Goal: Task Accomplishment & Management: Complete application form

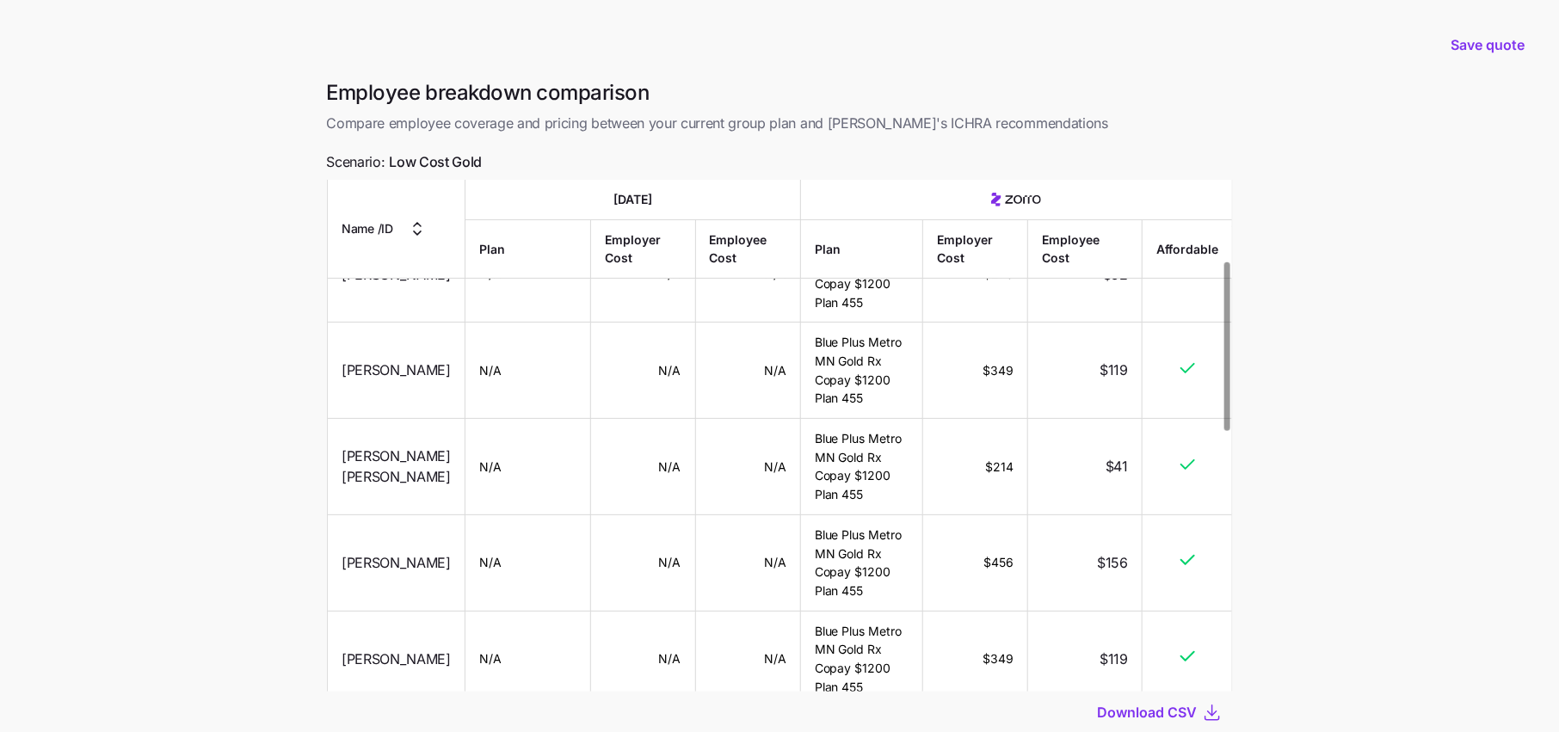
scroll to position [116, 0]
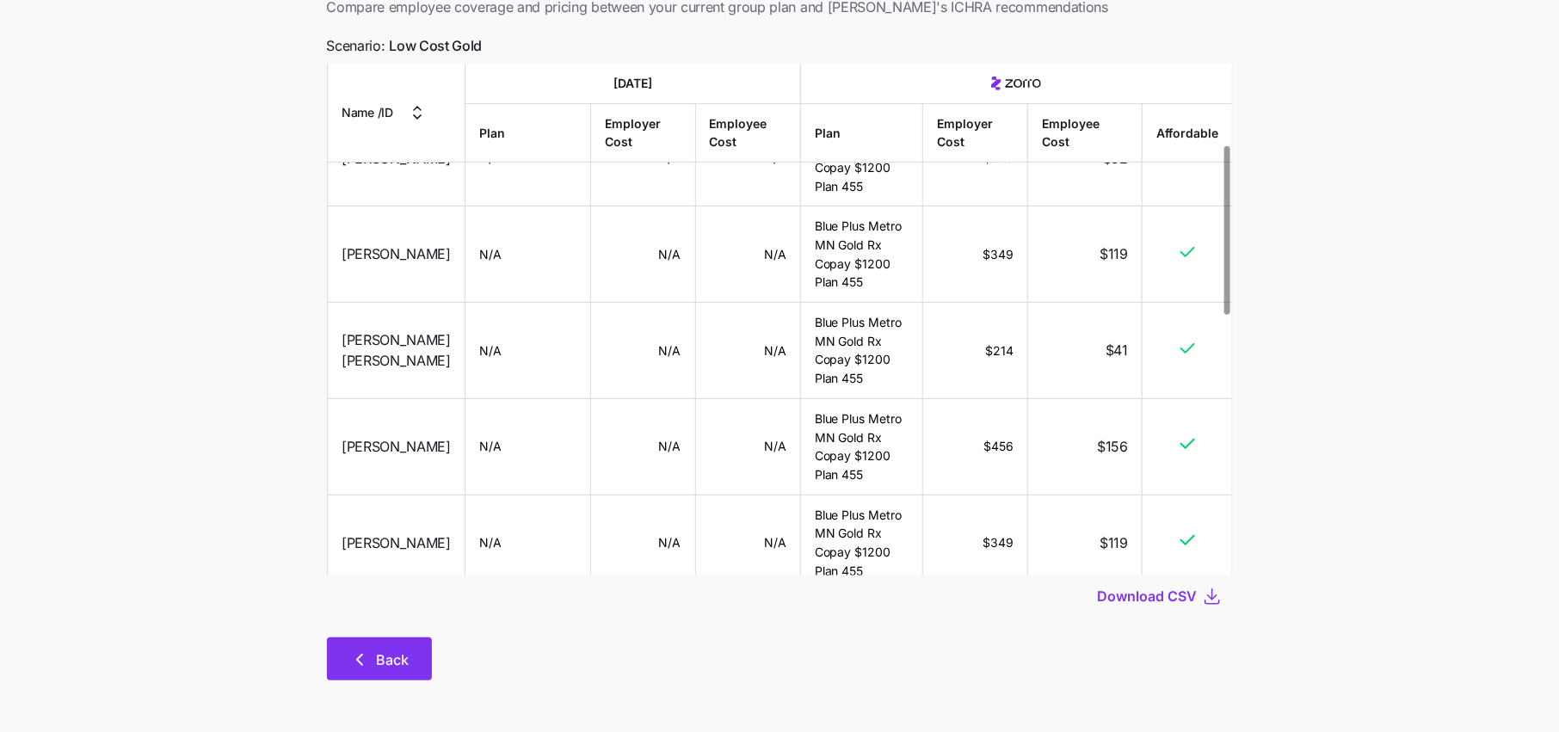
click at [380, 678] on button "Back" at bounding box center [379, 659] width 105 height 43
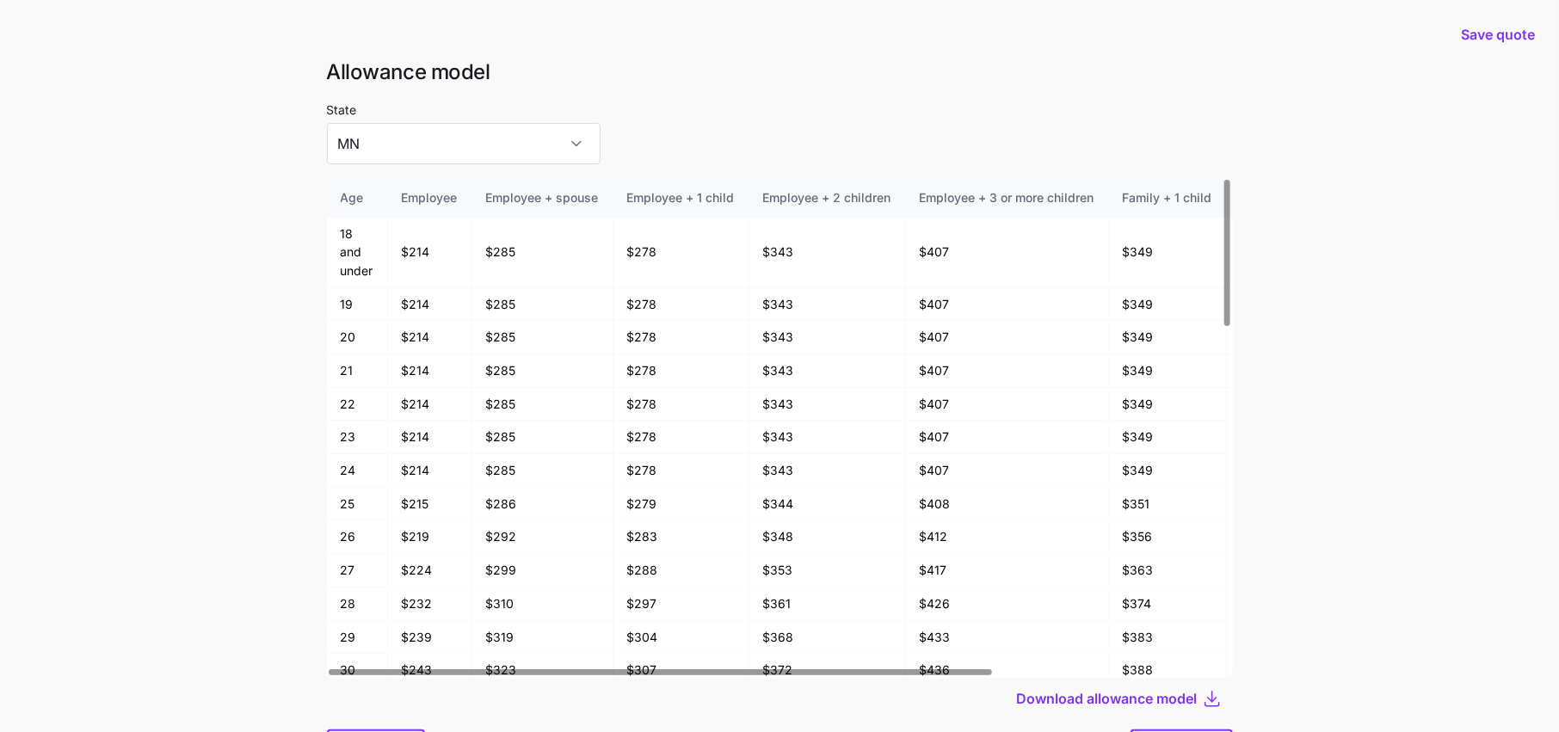
scroll to position [91, 0]
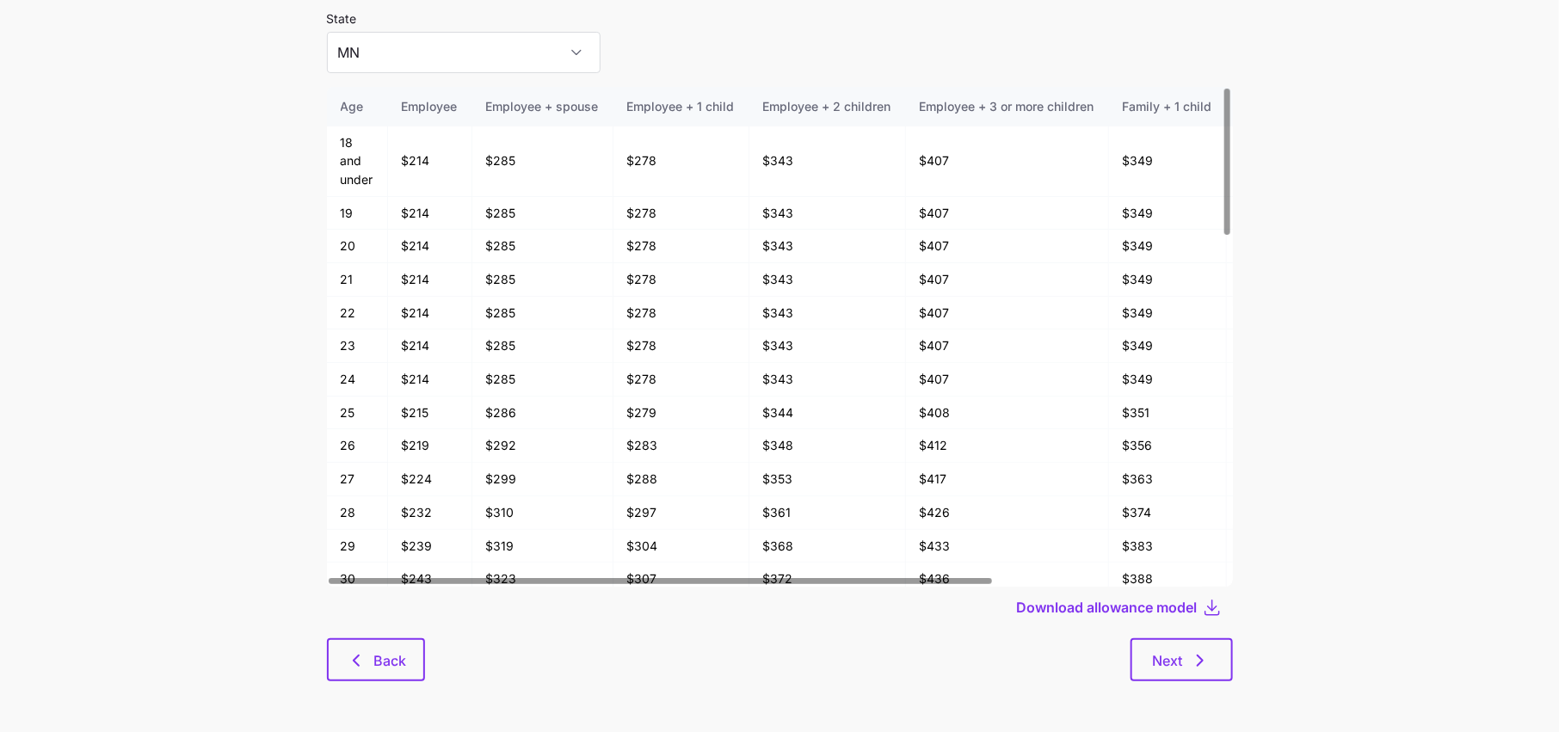
click at [384, 633] on div at bounding box center [780, 633] width 906 height 10
click at [373, 648] on button "Back" at bounding box center [376, 659] width 98 height 43
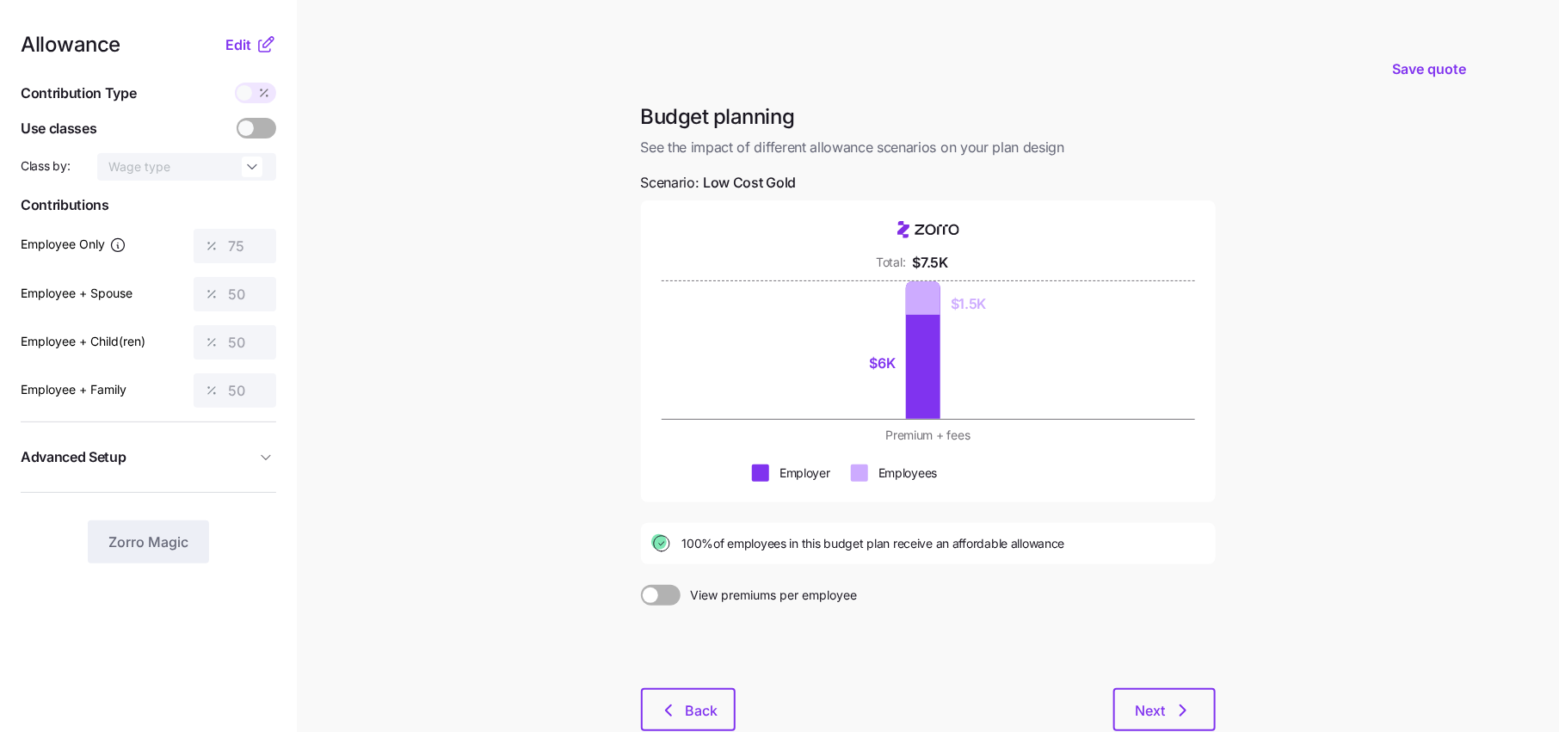
click at [491, 187] on main "Save quote Budget planning See the impact of different allowance scenarios on y…" at bounding box center [779, 421] width 1559 height 842
click at [203, 240] on div at bounding box center [211, 246] width 34 height 33
click at [256, 48] on icon at bounding box center [266, 44] width 21 height 21
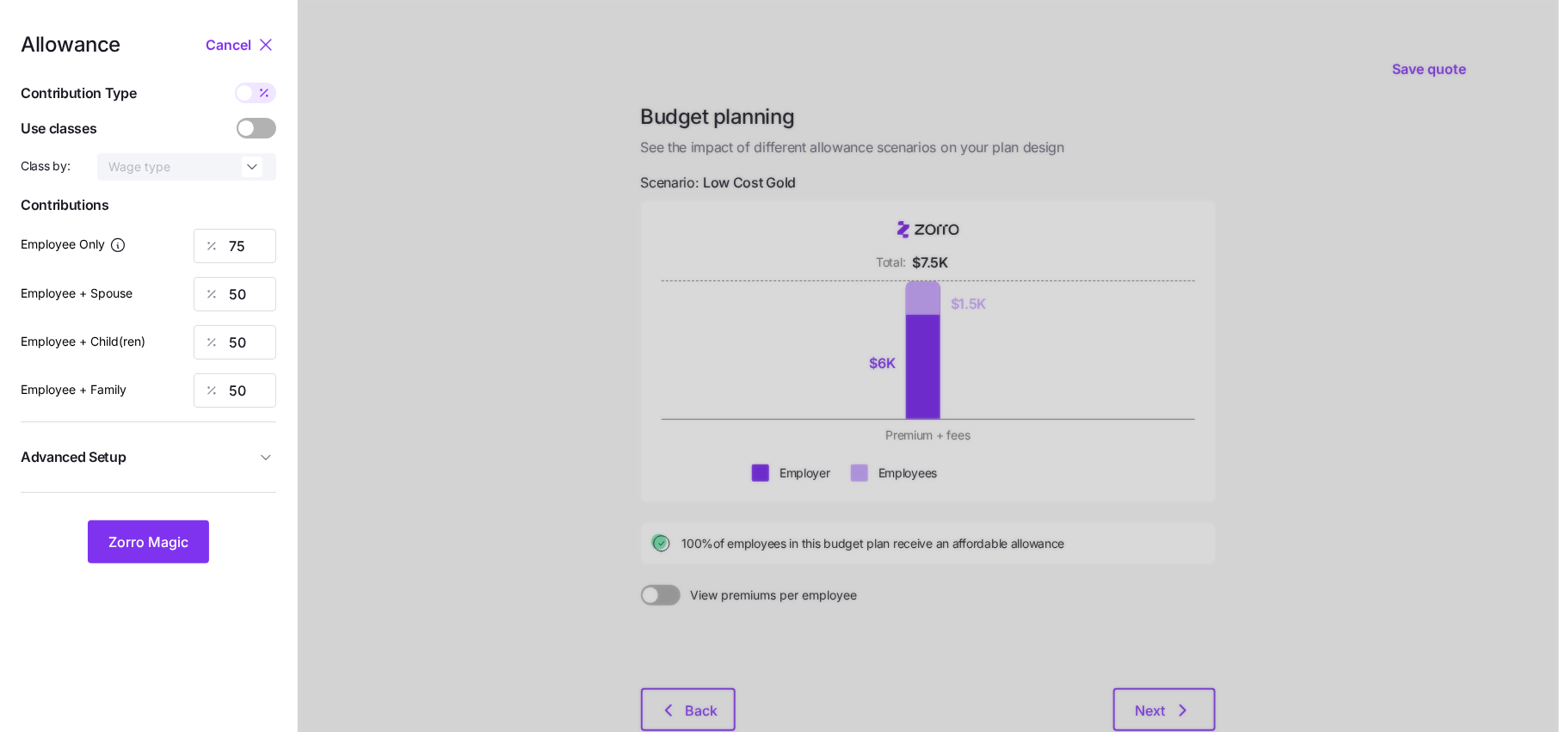
click at [257, 92] on icon at bounding box center [264, 93] width 14 height 14
click at [235, 83] on input "checkbox" at bounding box center [235, 83] width 0 height 0
type input "299"
type input "399"
type input "402"
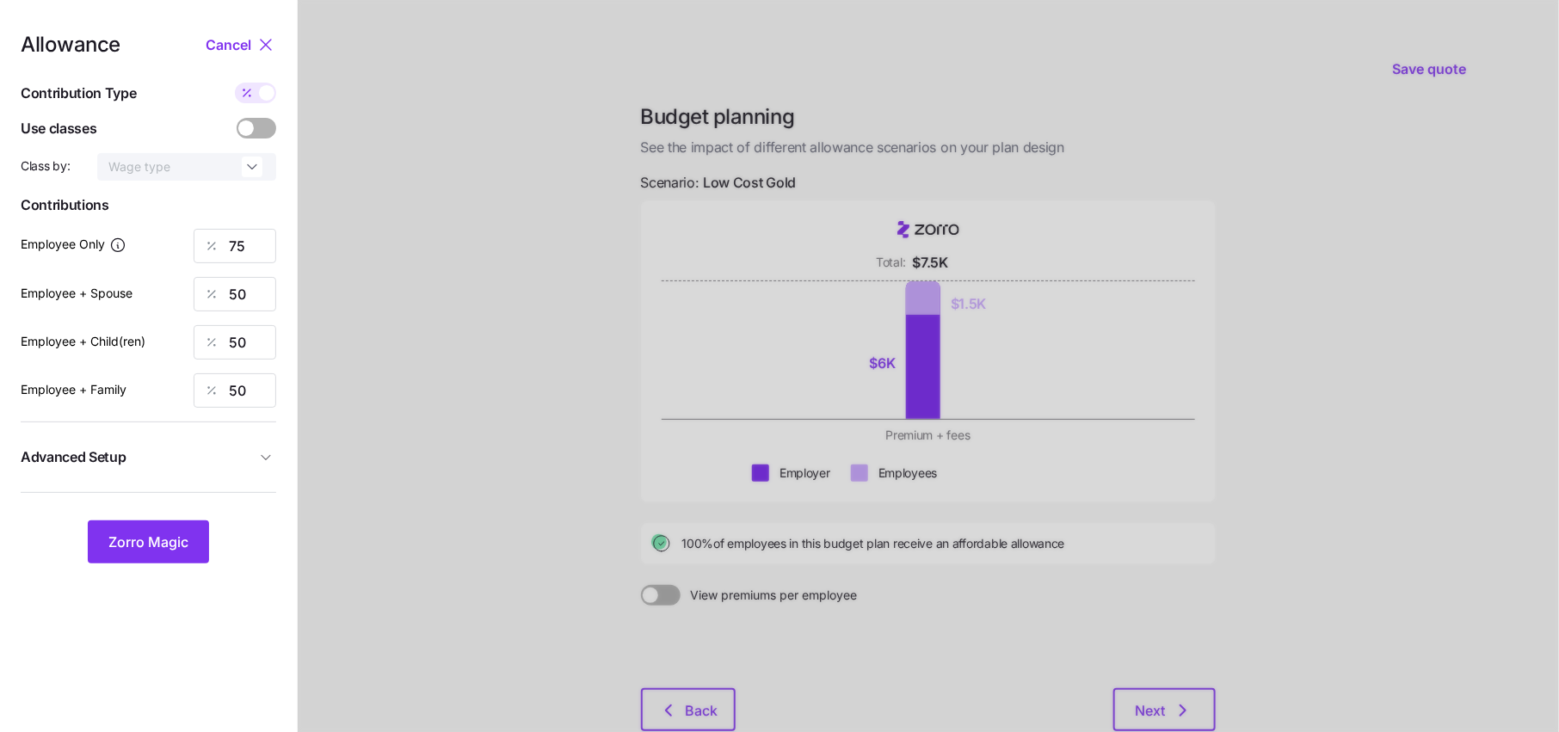
type input "602"
click at [255, 89] on span at bounding box center [247, 93] width 24 height 21
click at [235, 83] on input "checkbox" at bounding box center [235, 83] width 0 height 0
type input "75"
type input "50"
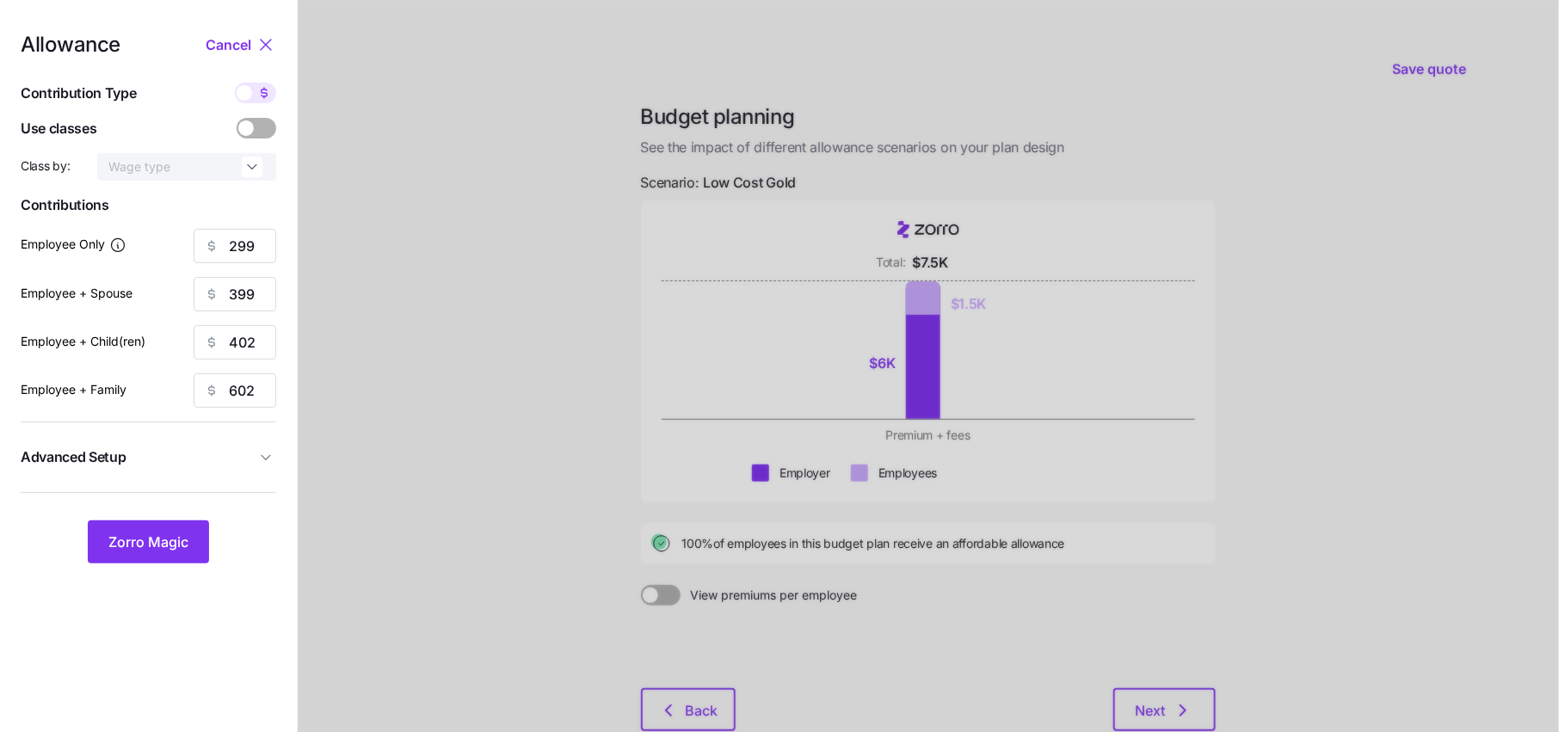
type input "50"
click at [251, 93] on span at bounding box center [244, 92] width 15 height 15
click at [235, 83] on input "checkbox" at bounding box center [235, 83] width 0 height 0
type input "299"
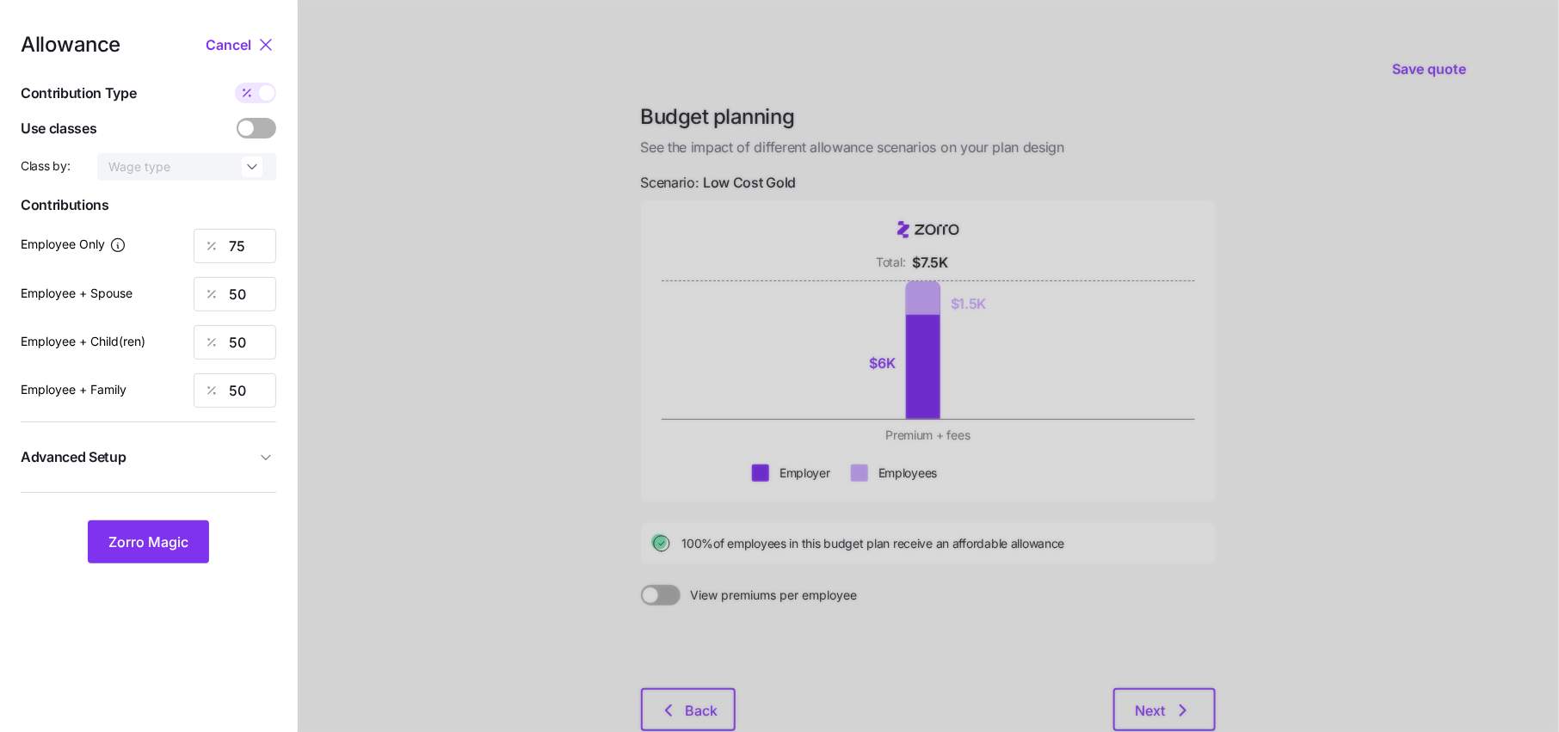
type input "399"
type input "402"
type input "602"
drag, startPoint x: 253, startPoint y: 294, endPoint x: 204, endPoint y: 294, distance: 49.0
click at [216, 294] on div "399" at bounding box center [235, 294] width 83 height 34
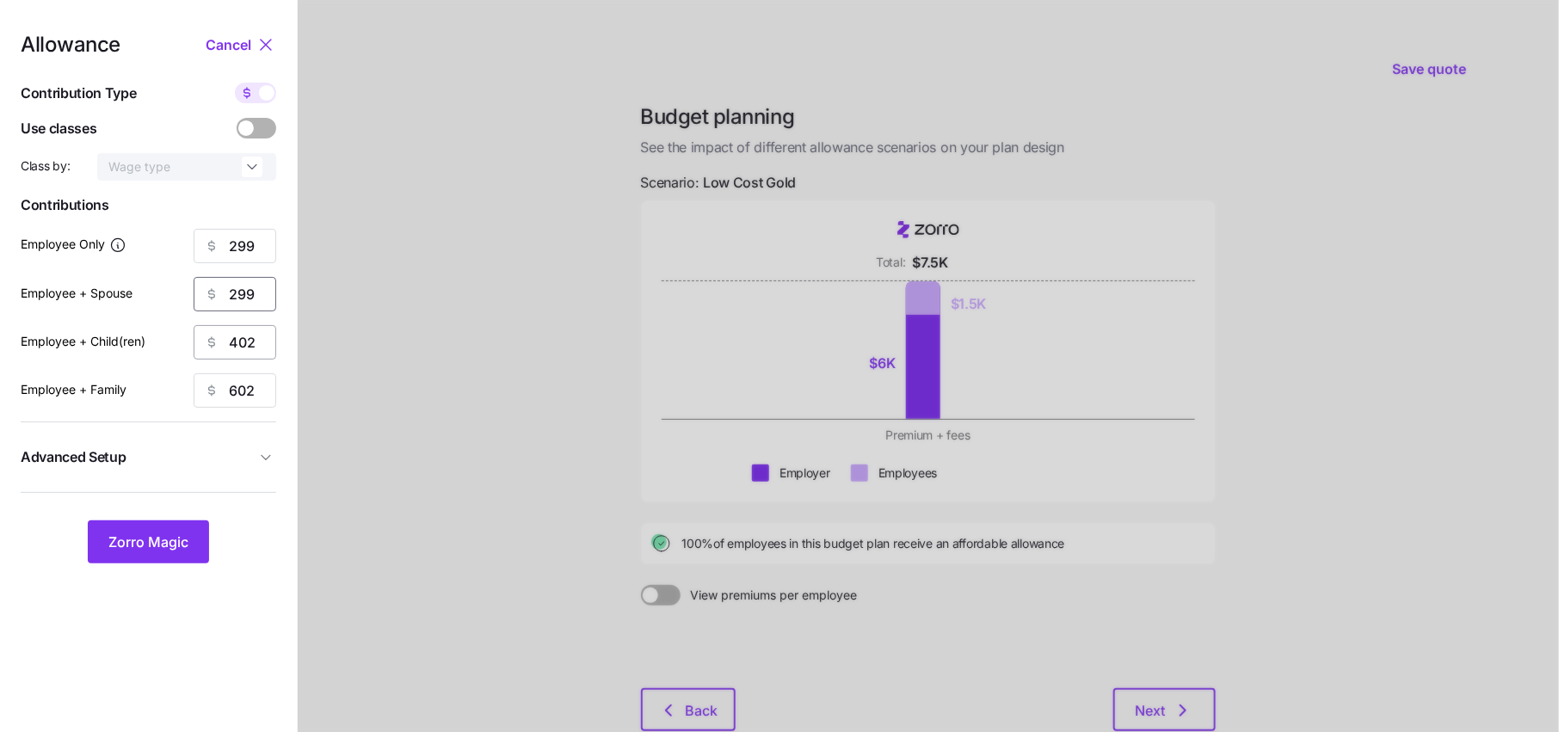
type input "299"
drag, startPoint x: 261, startPoint y: 336, endPoint x: 182, endPoint y: 336, distance: 79.2
click at [183, 336] on div "Employee + Child(ren) 402" at bounding box center [149, 342] width 256 height 34
type input "299"
drag, startPoint x: 249, startPoint y: 391, endPoint x: 202, endPoint y: 391, distance: 46.5
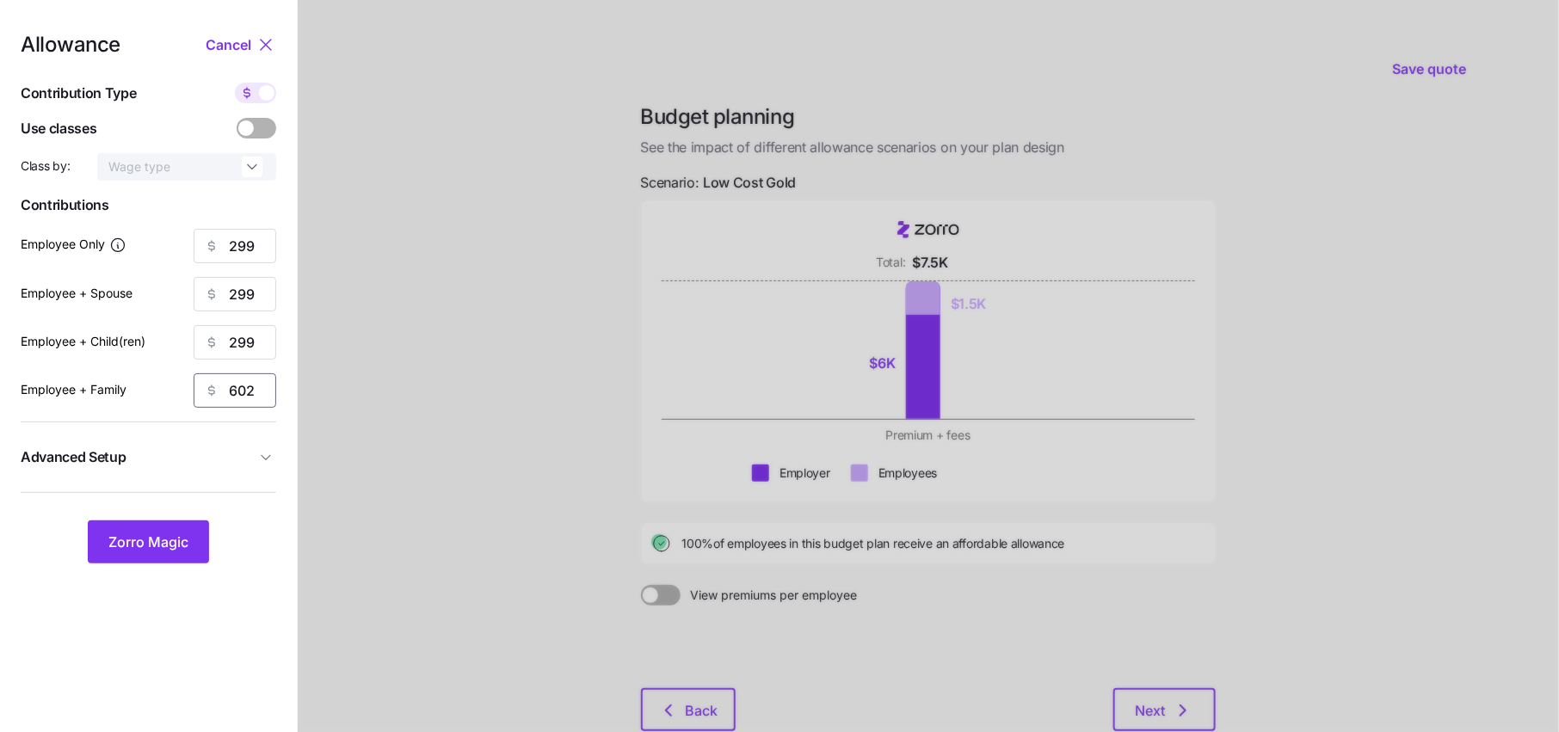
click at [203, 391] on div "602" at bounding box center [235, 390] width 83 height 34
drag, startPoint x: 258, startPoint y: 387, endPoint x: 172, endPoint y: 387, distance: 86.0
click at [172, 387] on div "Employee + Family 602" at bounding box center [149, 390] width 256 height 34
type input "299"
click at [143, 525] on button "Zorro Magic" at bounding box center [148, 542] width 121 height 43
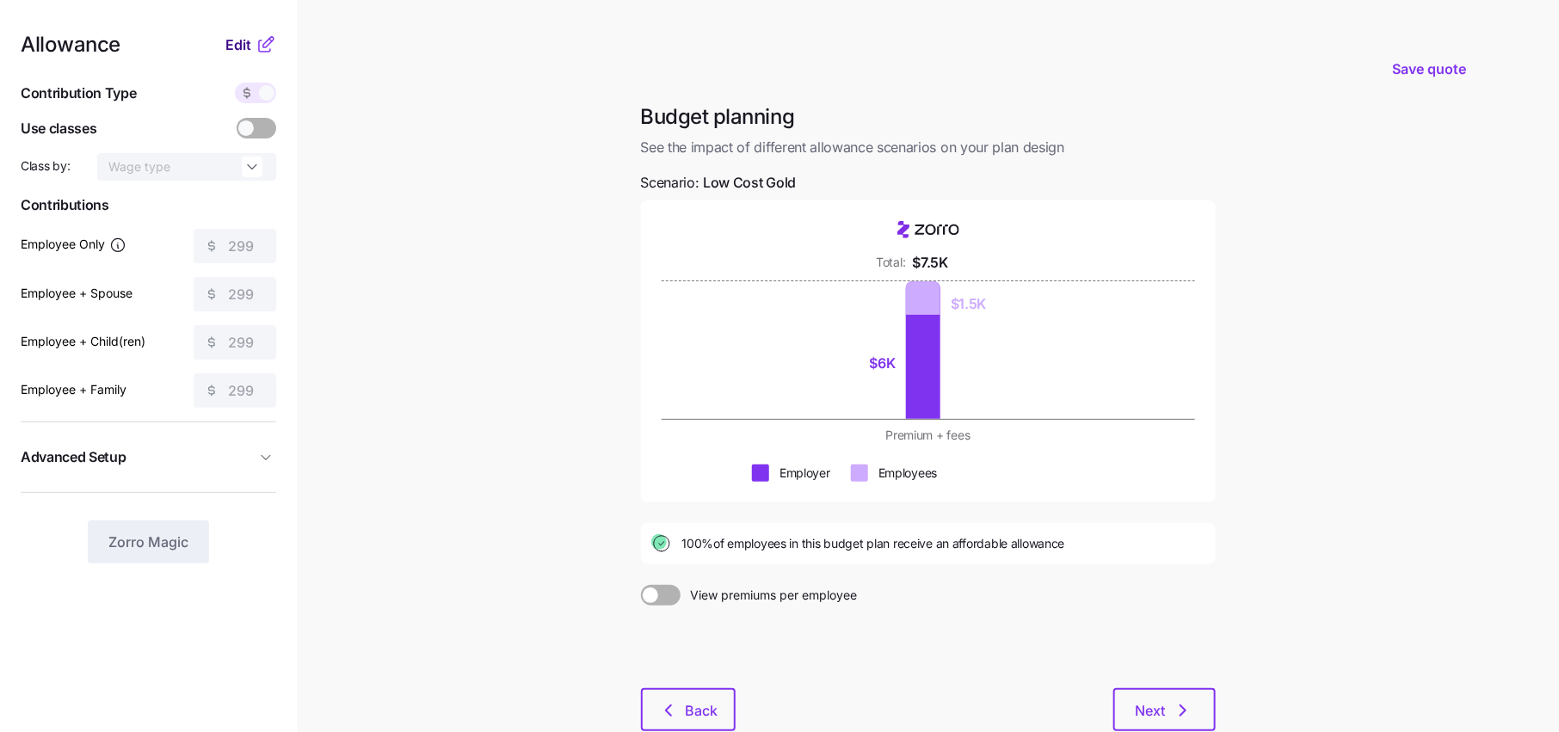
click at [251, 47] on button "Edit" at bounding box center [240, 44] width 30 height 21
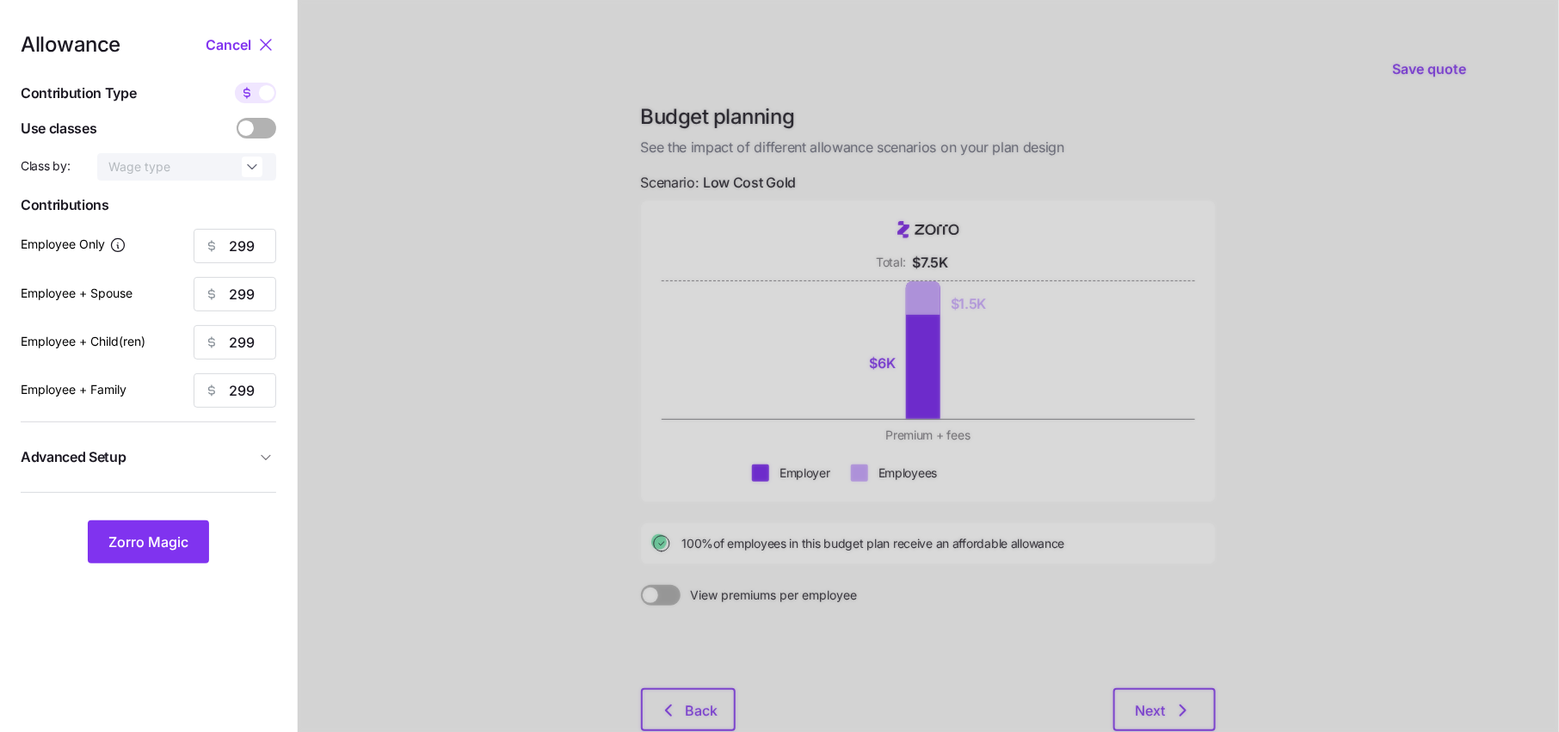
click at [254, 95] on span at bounding box center [247, 93] width 24 height 21
click at [235, 83] on input "checkbox" at bounding box center [235, 83] width 0 height 0
type input "75"
type input "37"
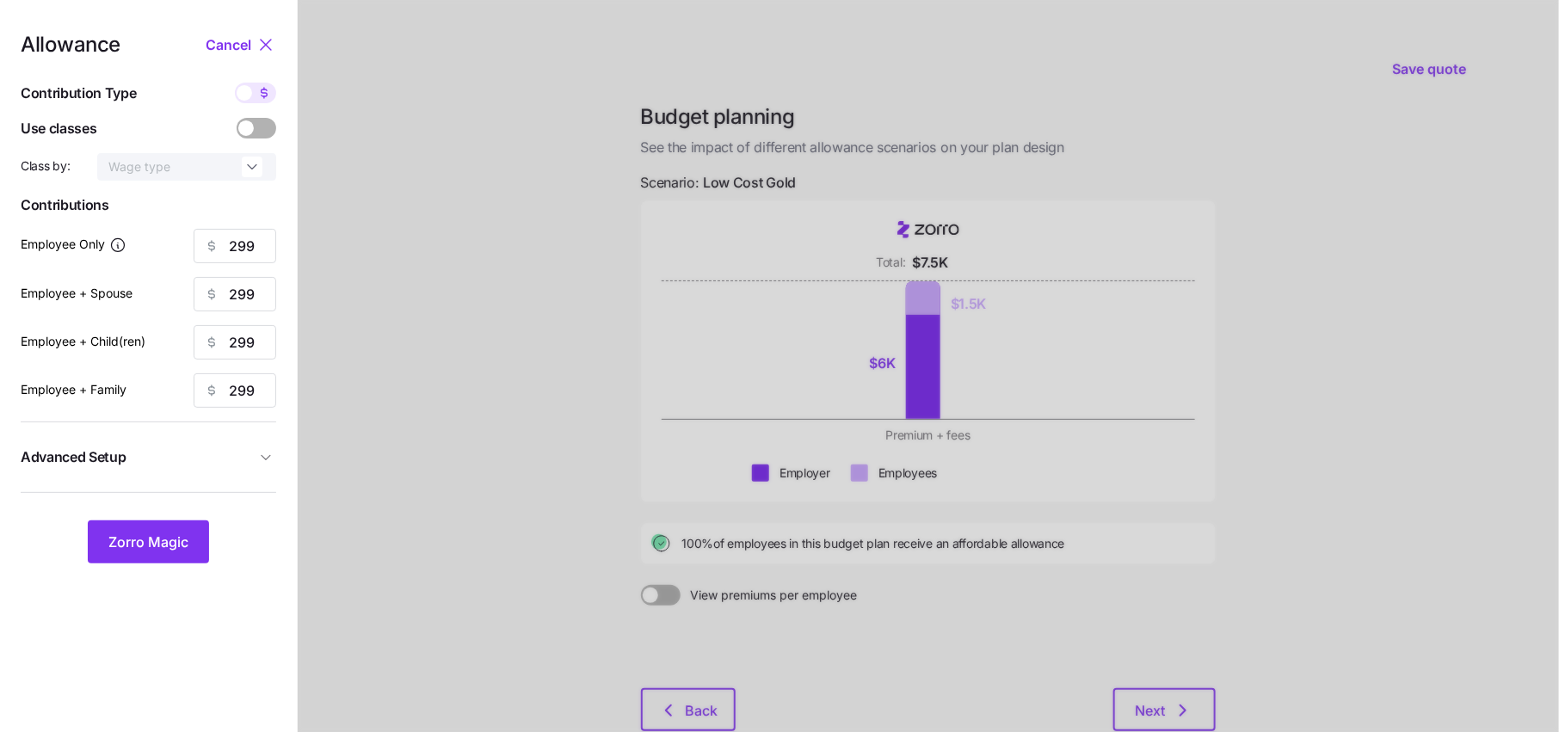
type input "25"
click at [258, 86] on icon at bounding box center [264, 93] width 14 height 14
click at [235, 83] on input "checkbox" at bounding box center [235, 83] width 0 height 0
type input "299"
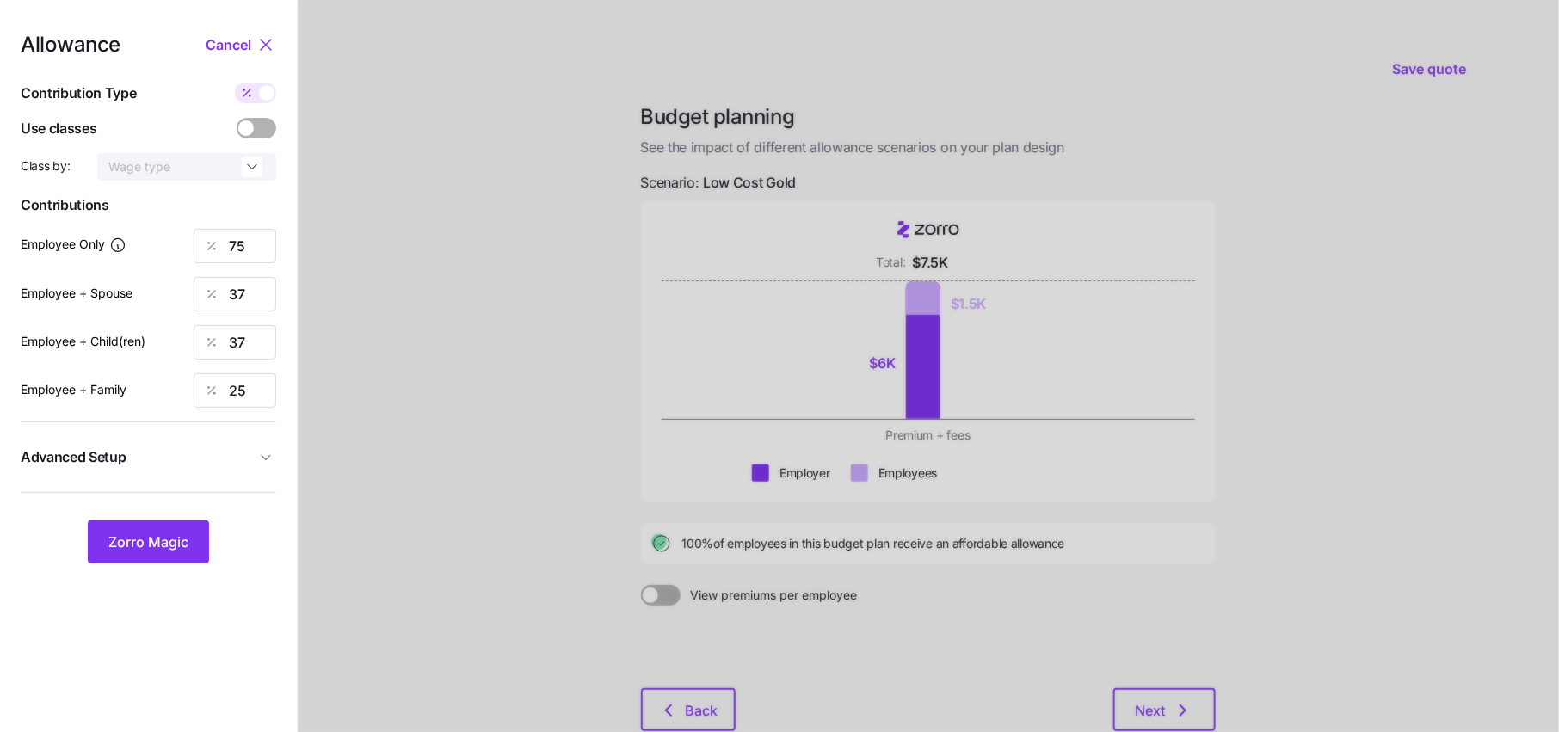
type input "299"
drag, startPoint x: 262, startPoint y: 243, endPoint x: 177, endPoint y: 242, distance: 84.3
click at [177, 242] on div "Employee Only 299" at bounding box center [149, 246] width 256 height 34
type input "375"
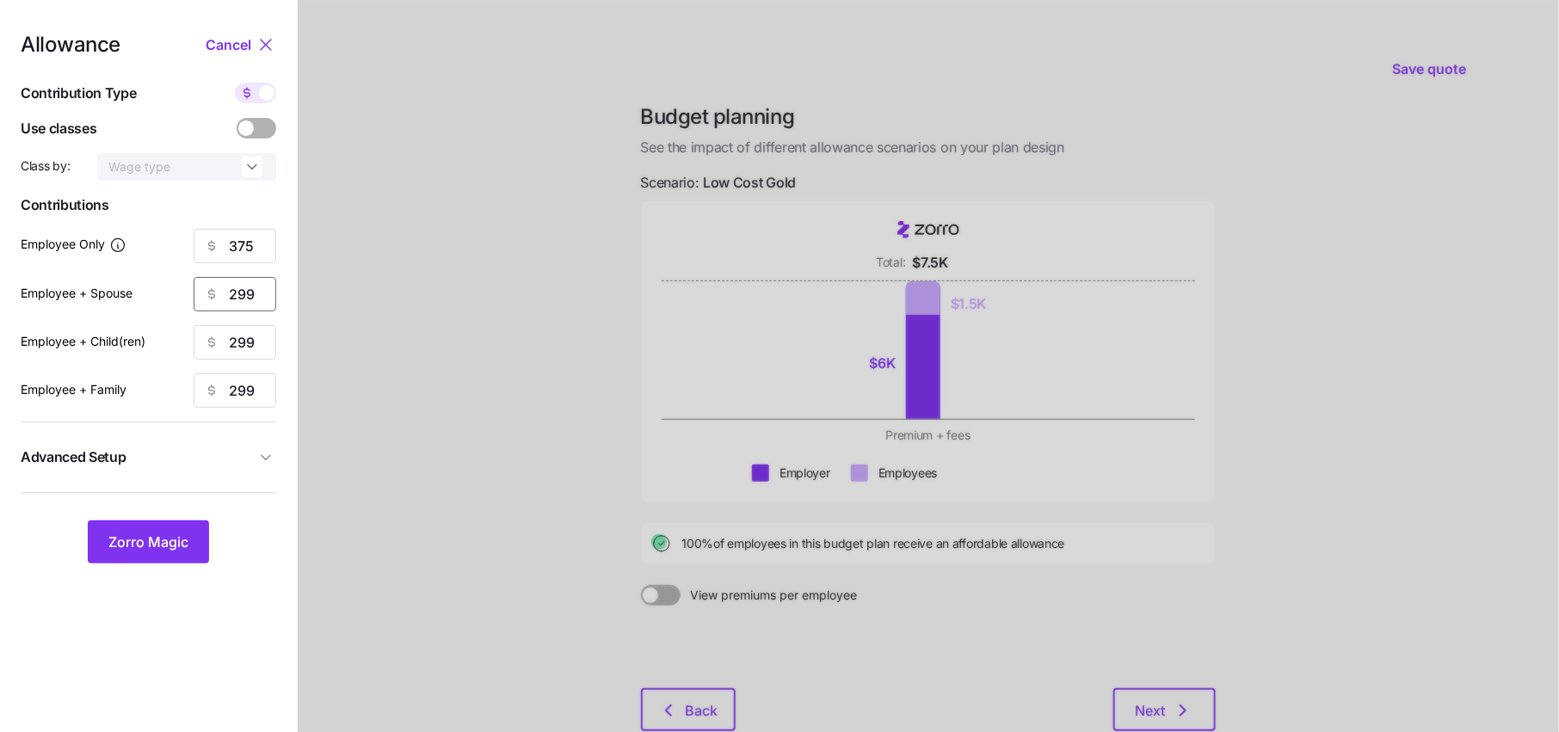
drag, startPoint x: 269, startPoint y: 292, endPoint x: 215, endPoint y: 292, distance: 54.2
click at [222, 292] on div "299" at bounding box center [235, 294] width 83 height 34
type input "500"
drag, startPoint x: 263, startPoint y: 340, endPoint x: 169, endPoint y: 341, distance: 94.7
click at [169, 341] on div "Employee + Child(ren) 299" at bounding box center [149, 342] width 256 height 34
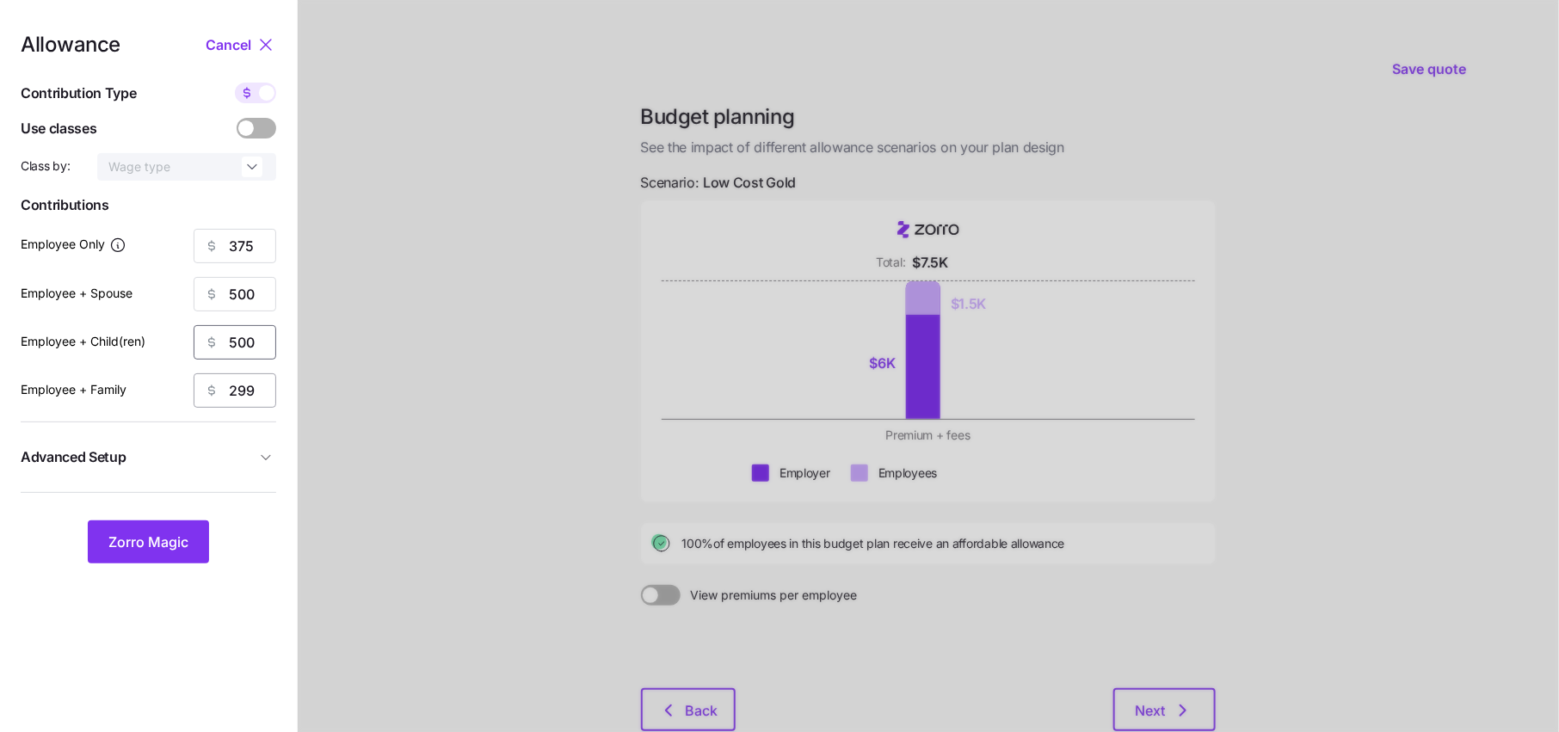
type input "500"
drag, startPoint x: 259, startPoint y: 394, endPoint x: 200, endPoint y: 394, distance: 58.5
click at [225, 394] on div "299" at bounding box center [235, 390] width 83 height 34
type input "750"
click at [163, 544] on span "Zorro Magic" at bounding box center [148, 542] width 80 height 21
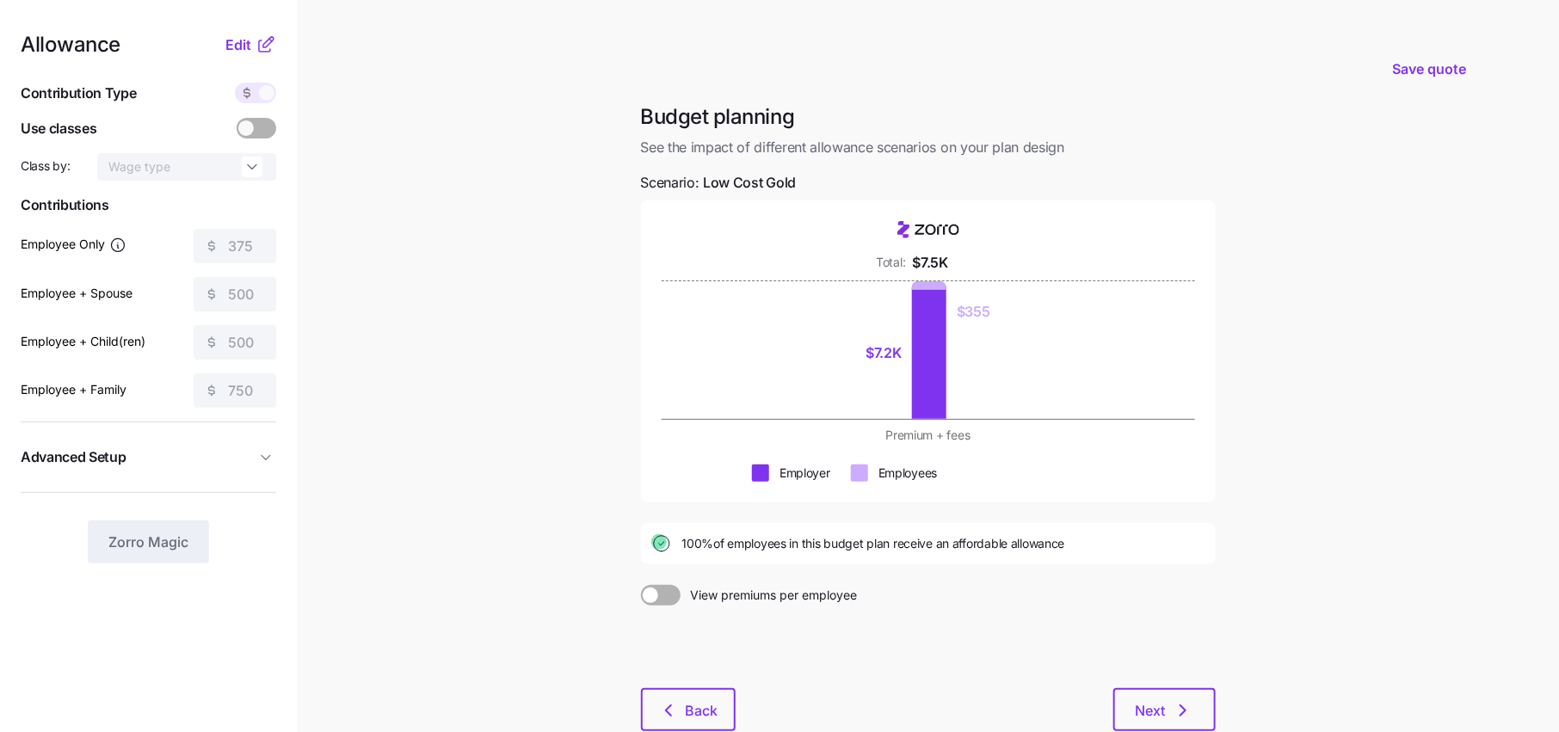
click at [261, 49] on icon at bounding box center [266, 44] width 21 height 21
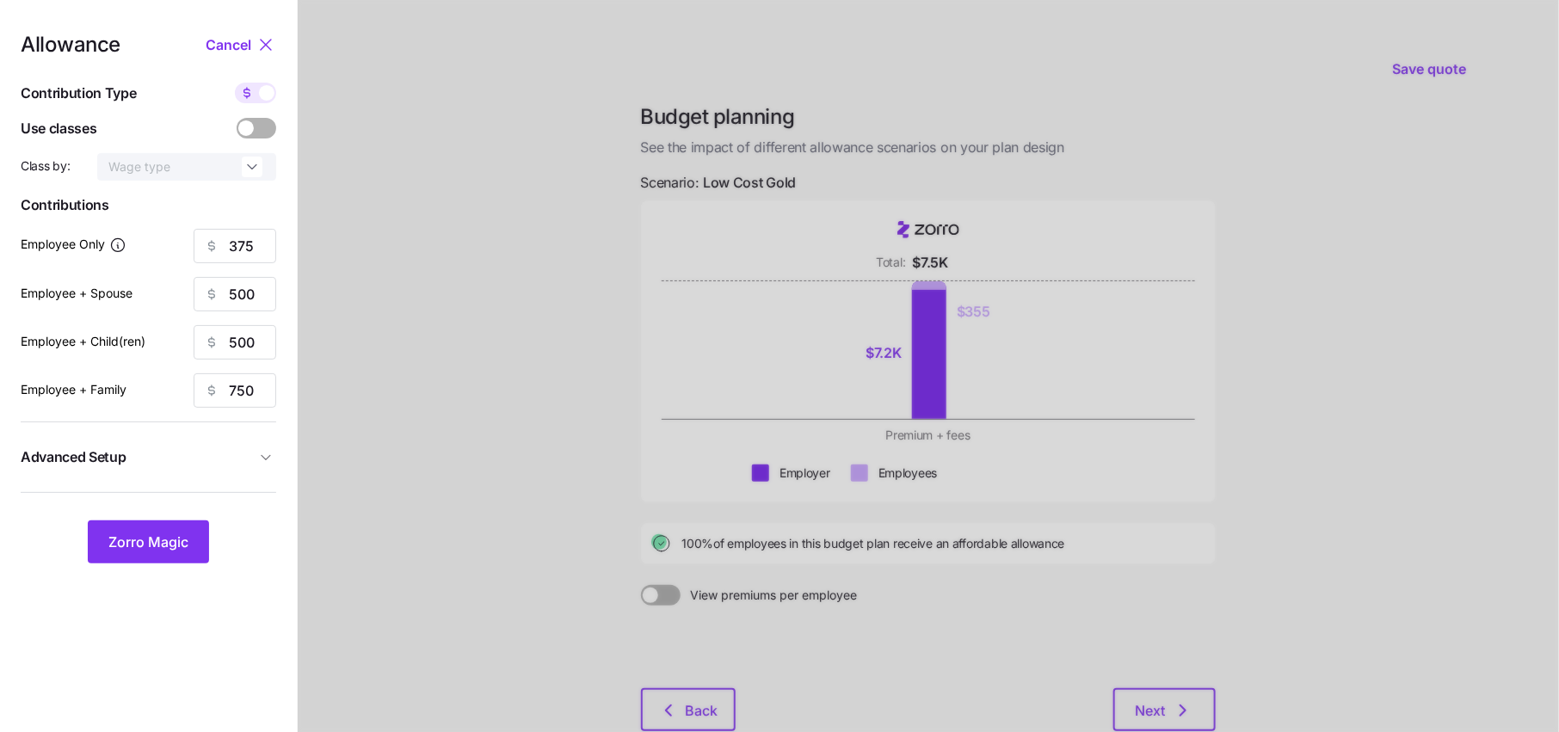
click at [263, 101] on div at bounding box center [255, 93] width 41 height 21
click at [235, 83] on input "checkbox" at bounding box center [235, 83] width 0 height 0
type input "94"
type input "63"
type input "62"
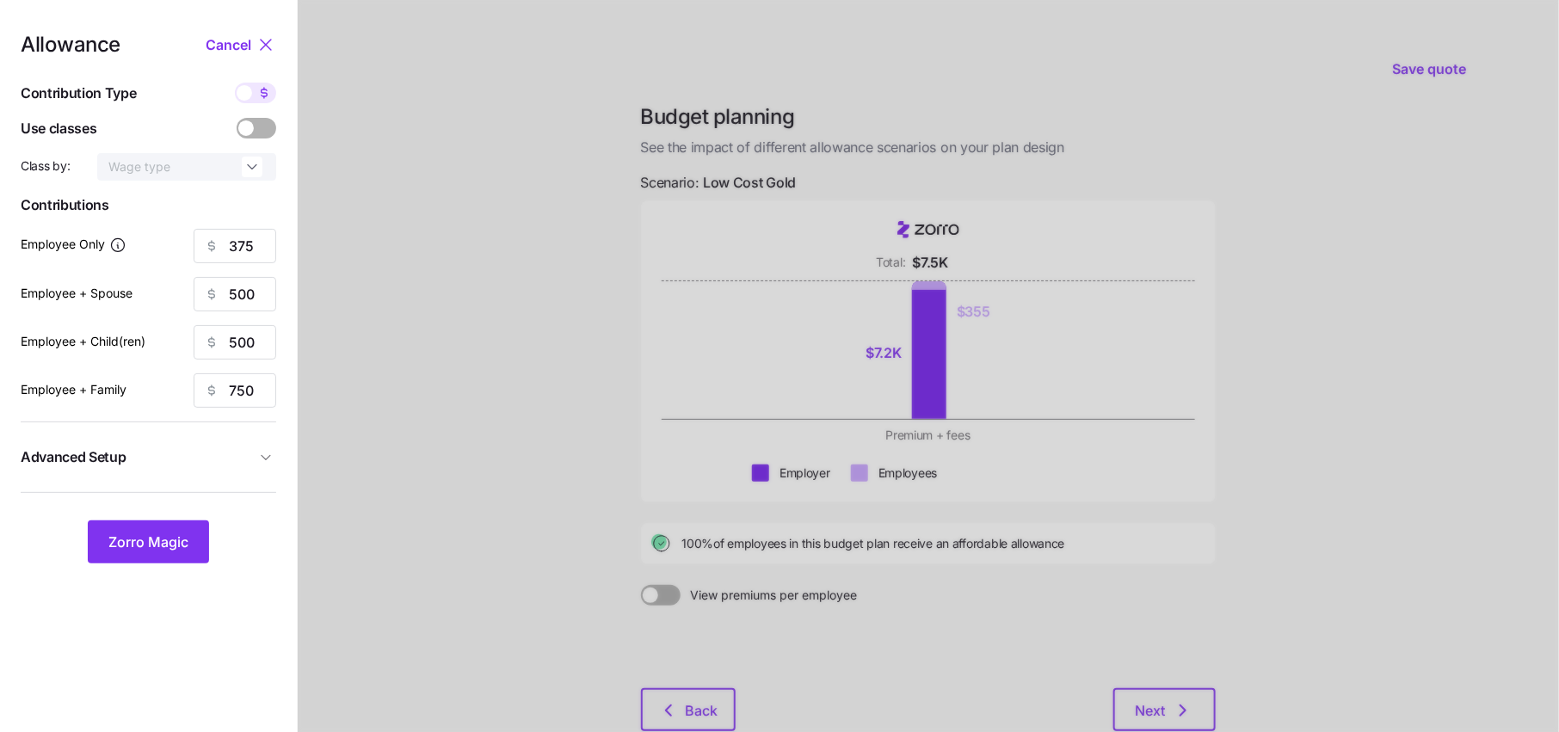
type input "62"
click at [254, 464] on span "Advanced Setup" at bounding box center [138, 458] width 235 height 22
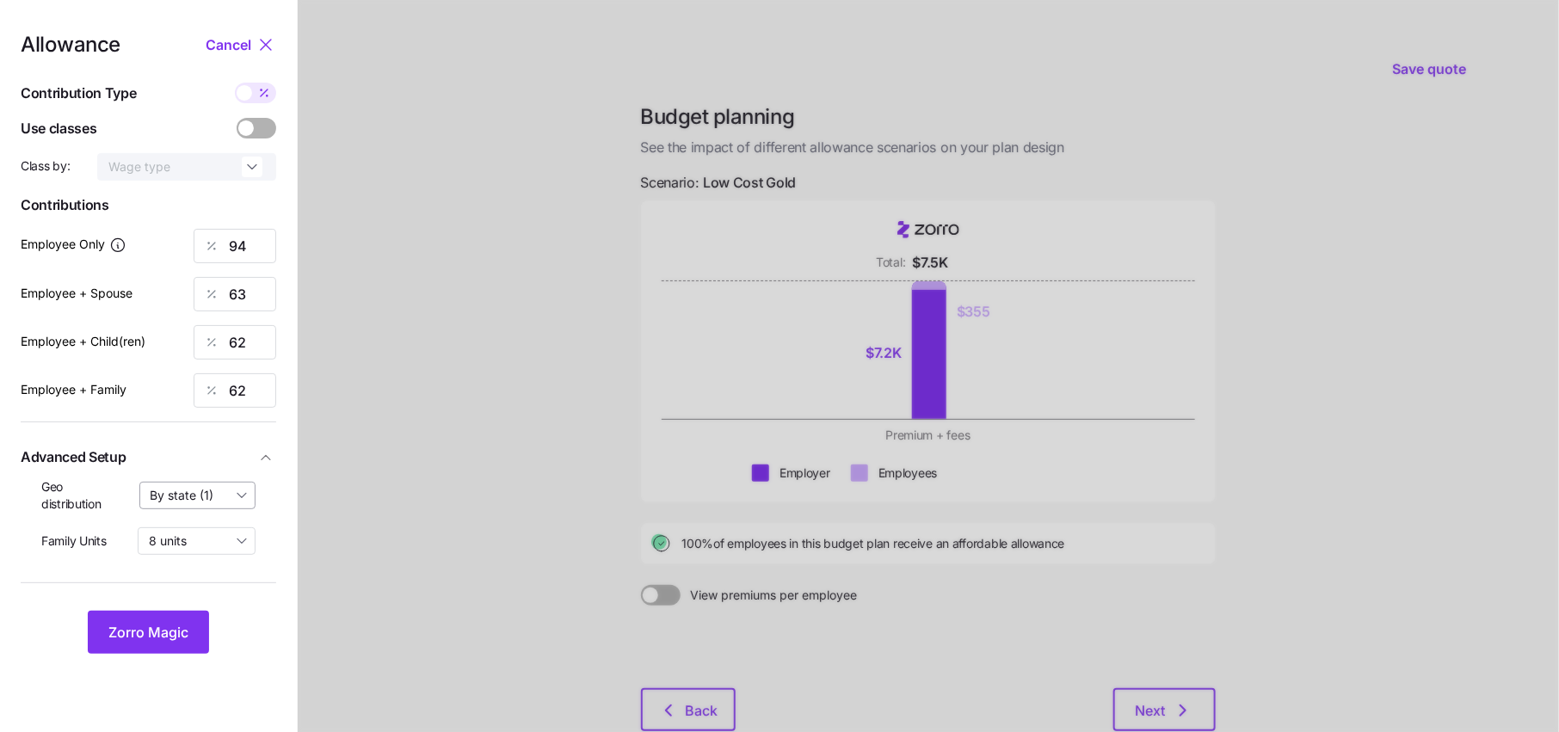
click at [213, 496] on input "By state (1)" at bounding box center [197, 496] width 117 height 28
click at [209, 566] on span "By area (1)" at bounding box center [186, 567] width 60 height 19
type input "By area (1)"
click at [155, 630] on span "Zorro Magic" at bounding box center [148, 632] width 80 height 21
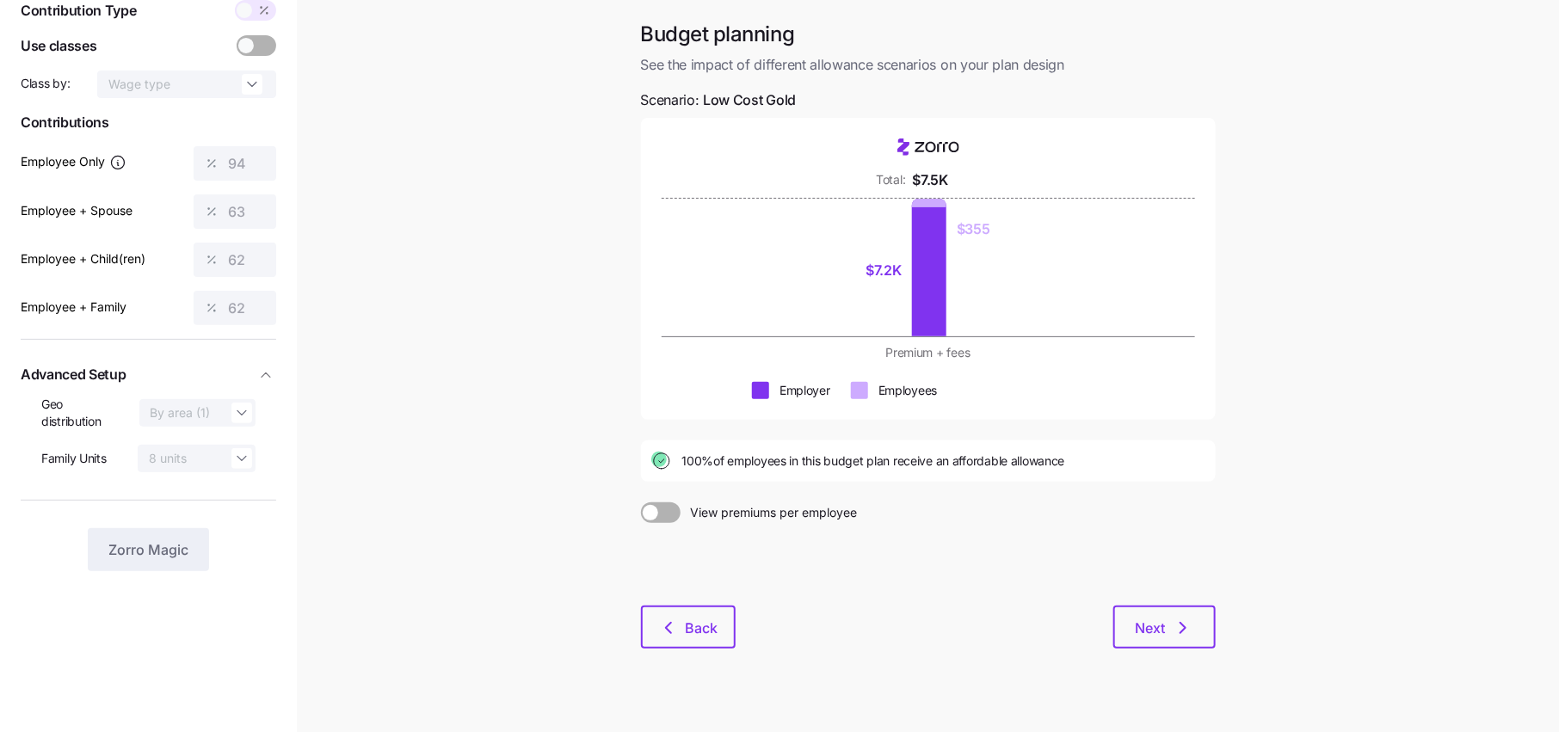
scroll to position [89, 0]
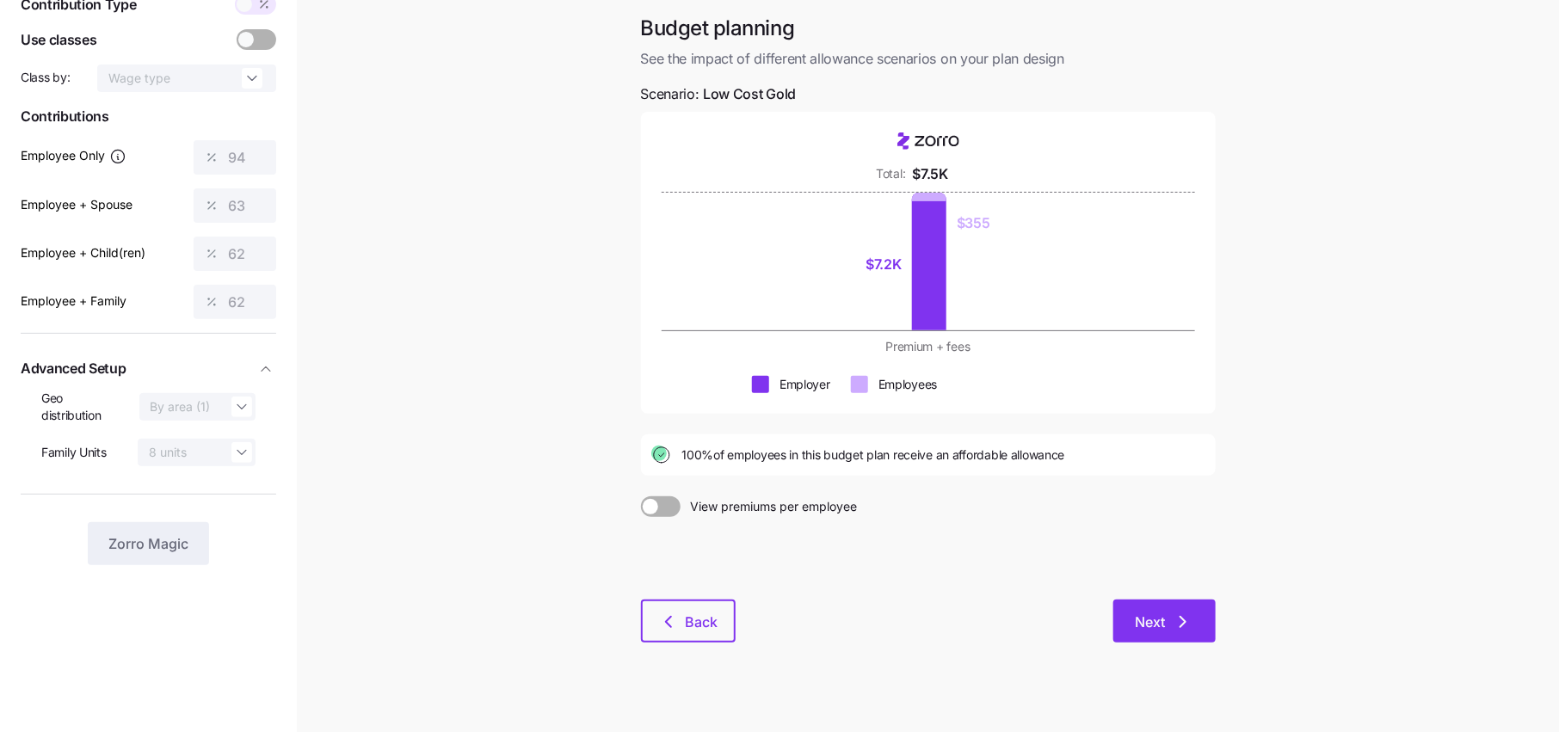
click at [1163, 620] on span "Next" at bounding box center [1151, 622] width 30 height 21
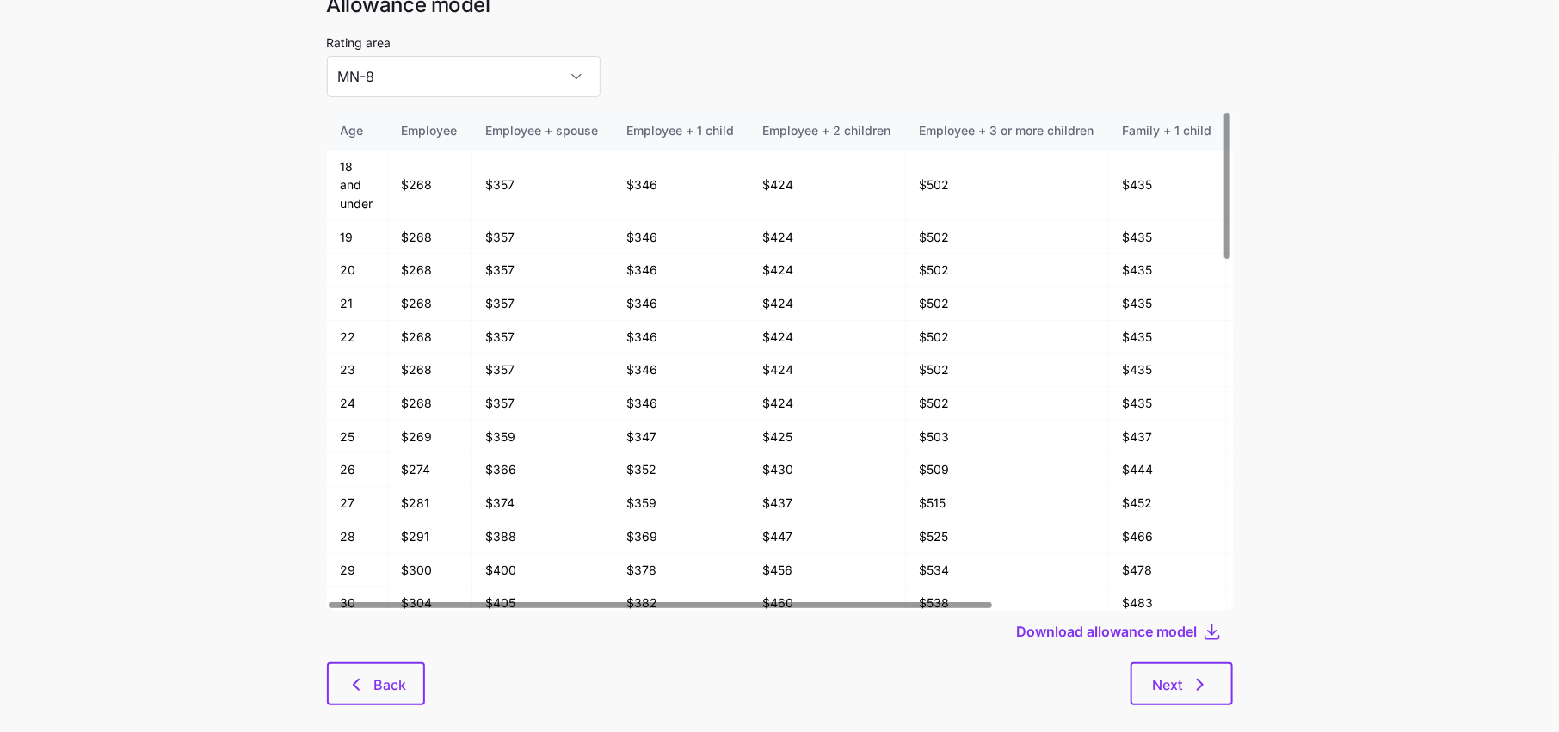
scroll to position [89, 0]
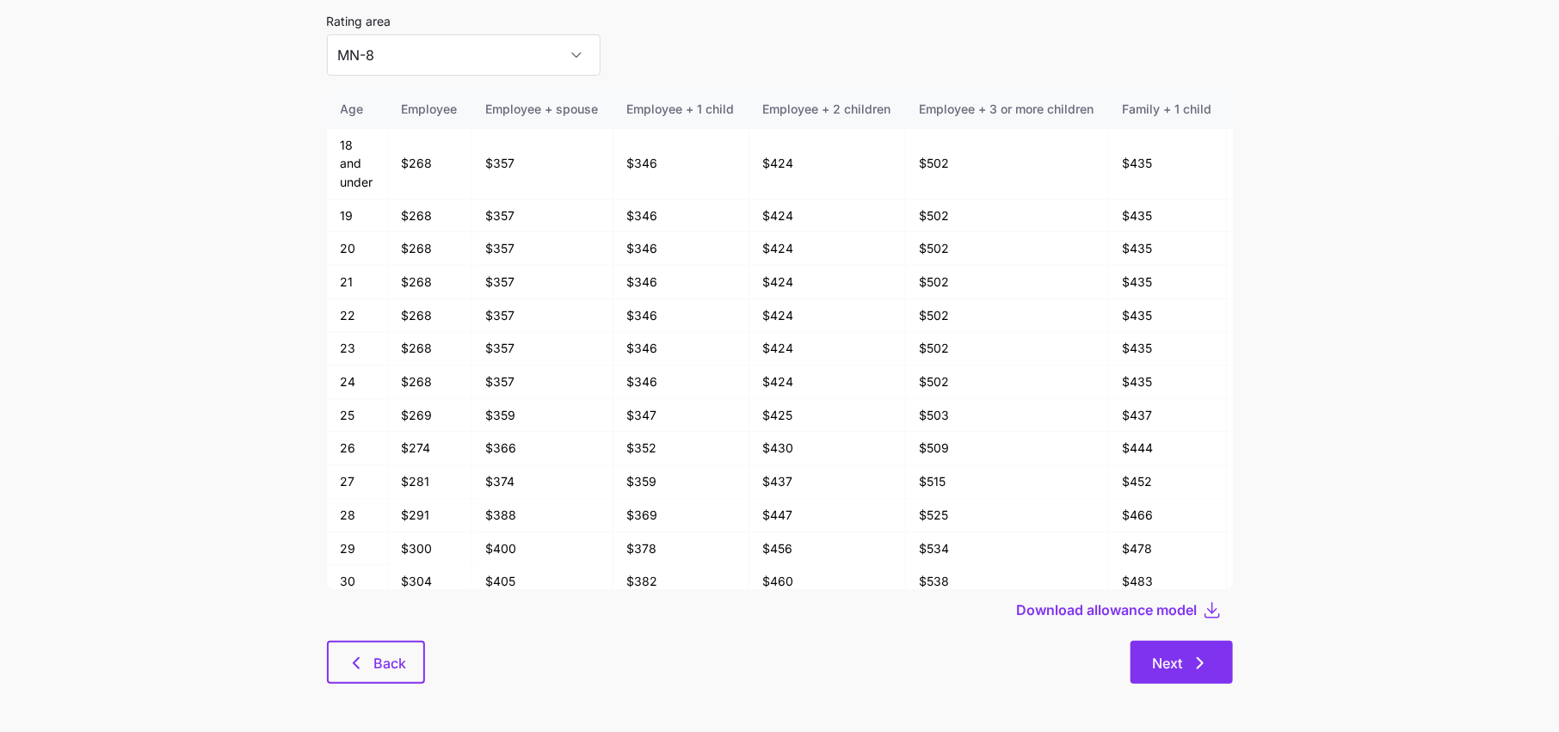
click at [1197, 672] on icon "button" at bounding box center [1200, 663] width 21 height 21
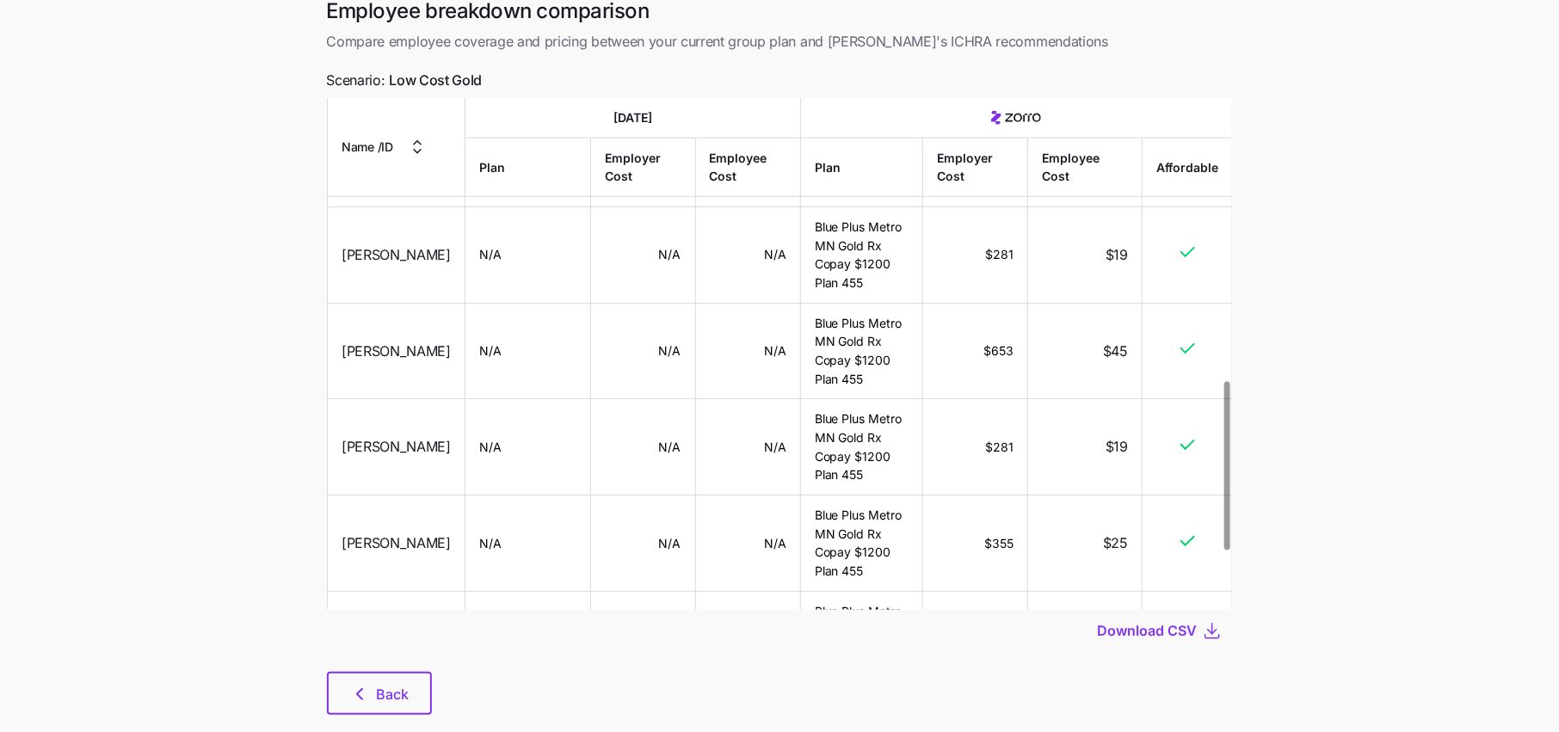
scroll to position [116, 0]
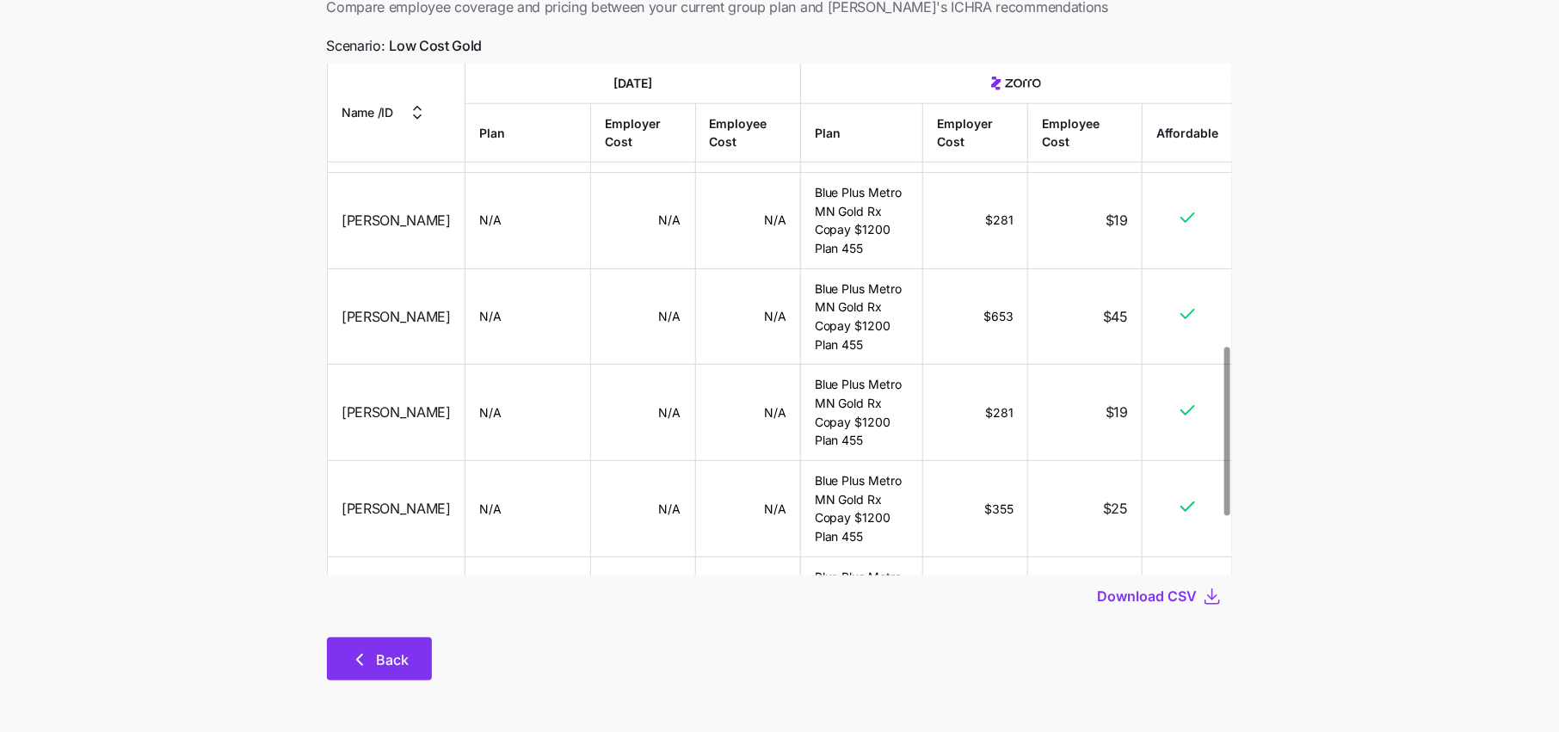
click at [404, 657] on span "Back" at bounding box center [393, 660] width 33 height 21
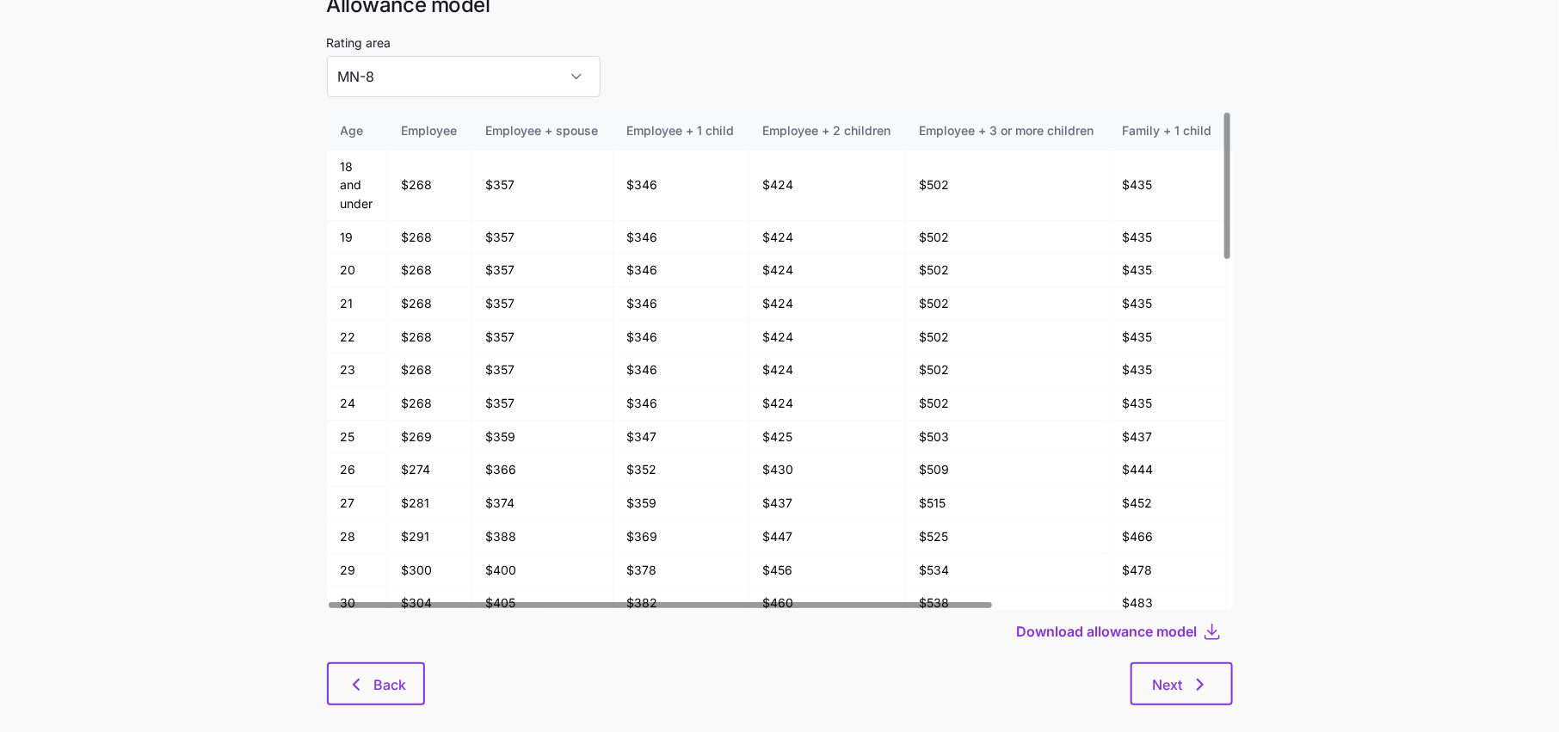
scroll to position [66, 0]
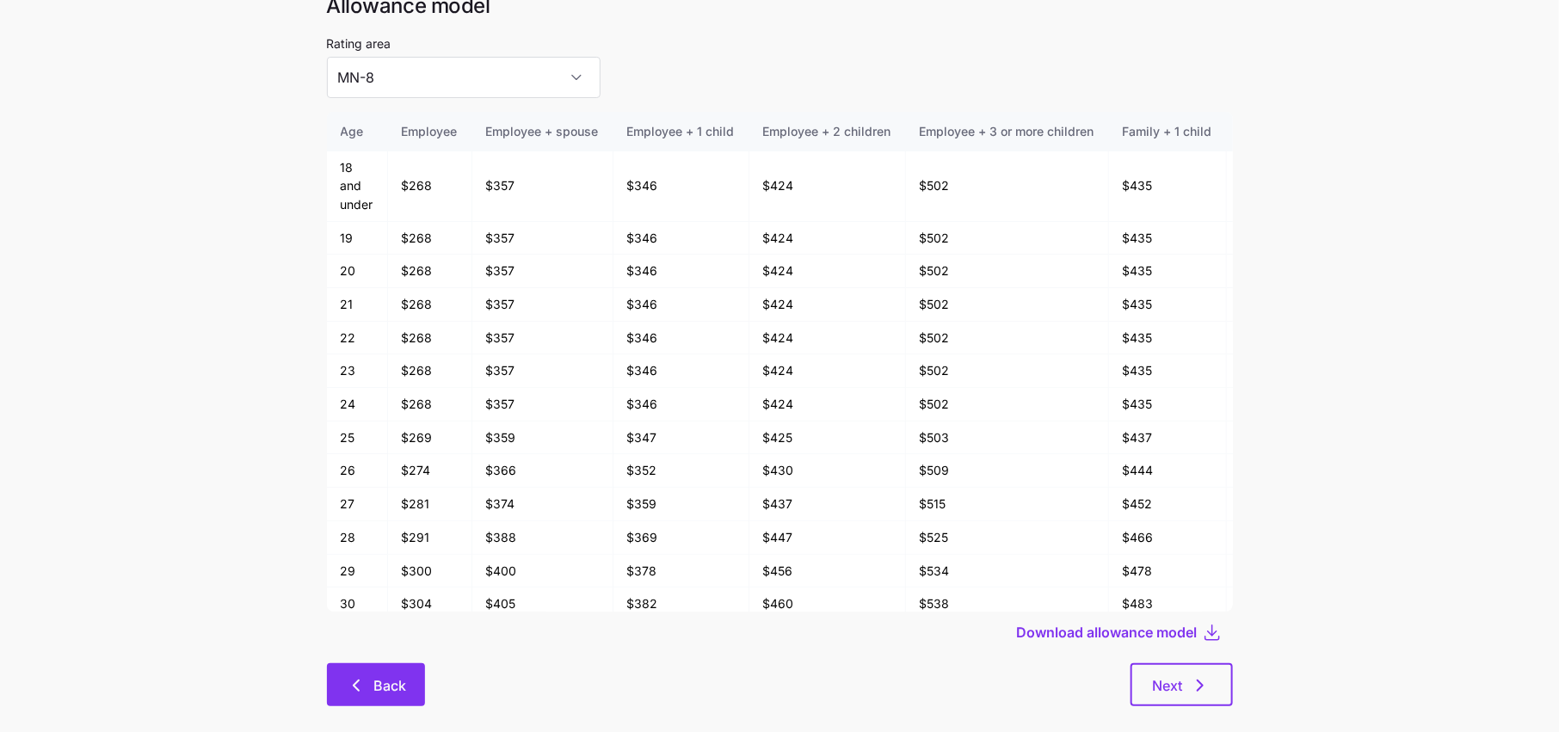
click at [378, 685] on span "Back" at bounding box center [389, 685] width 33 height 21
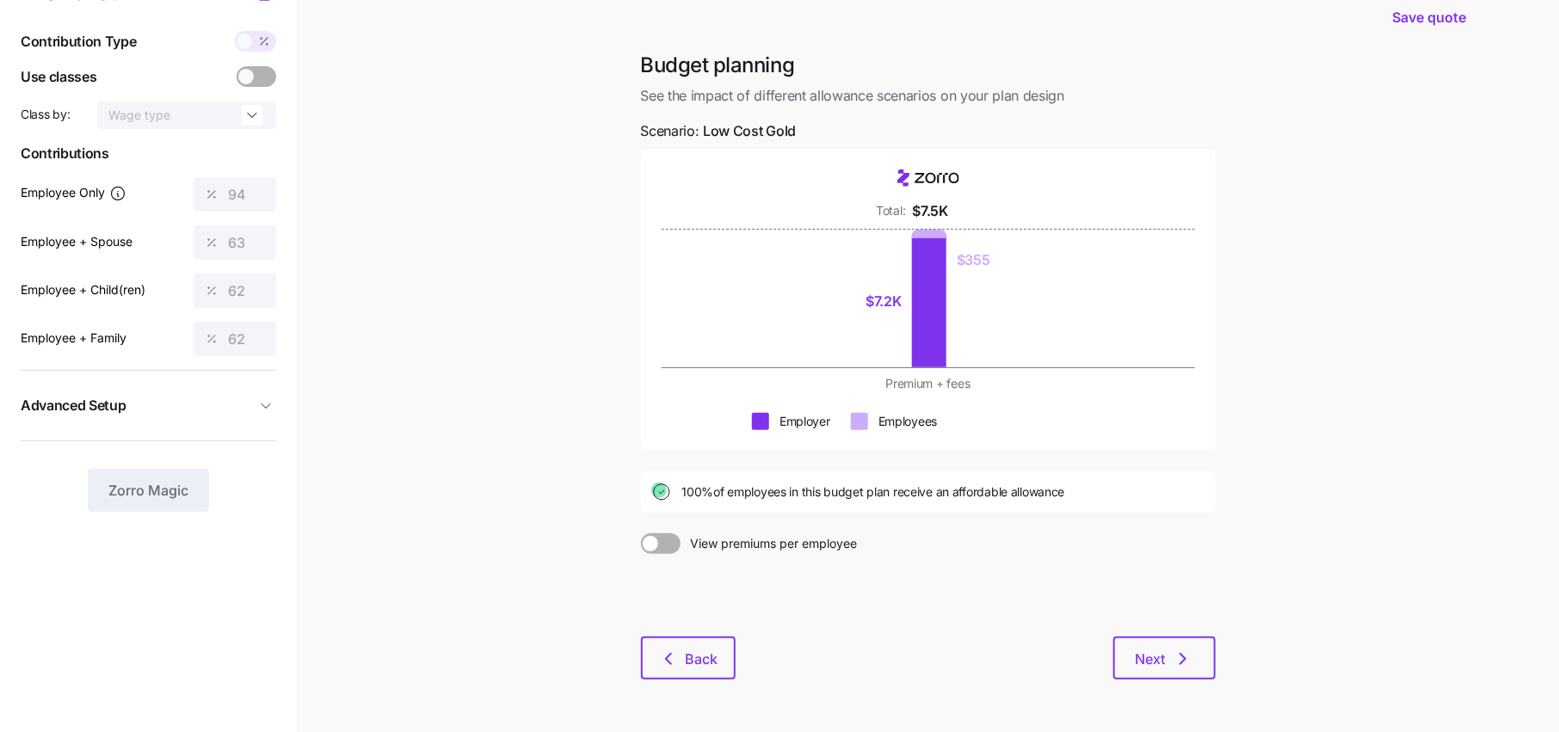
scroll to position [73, 0]
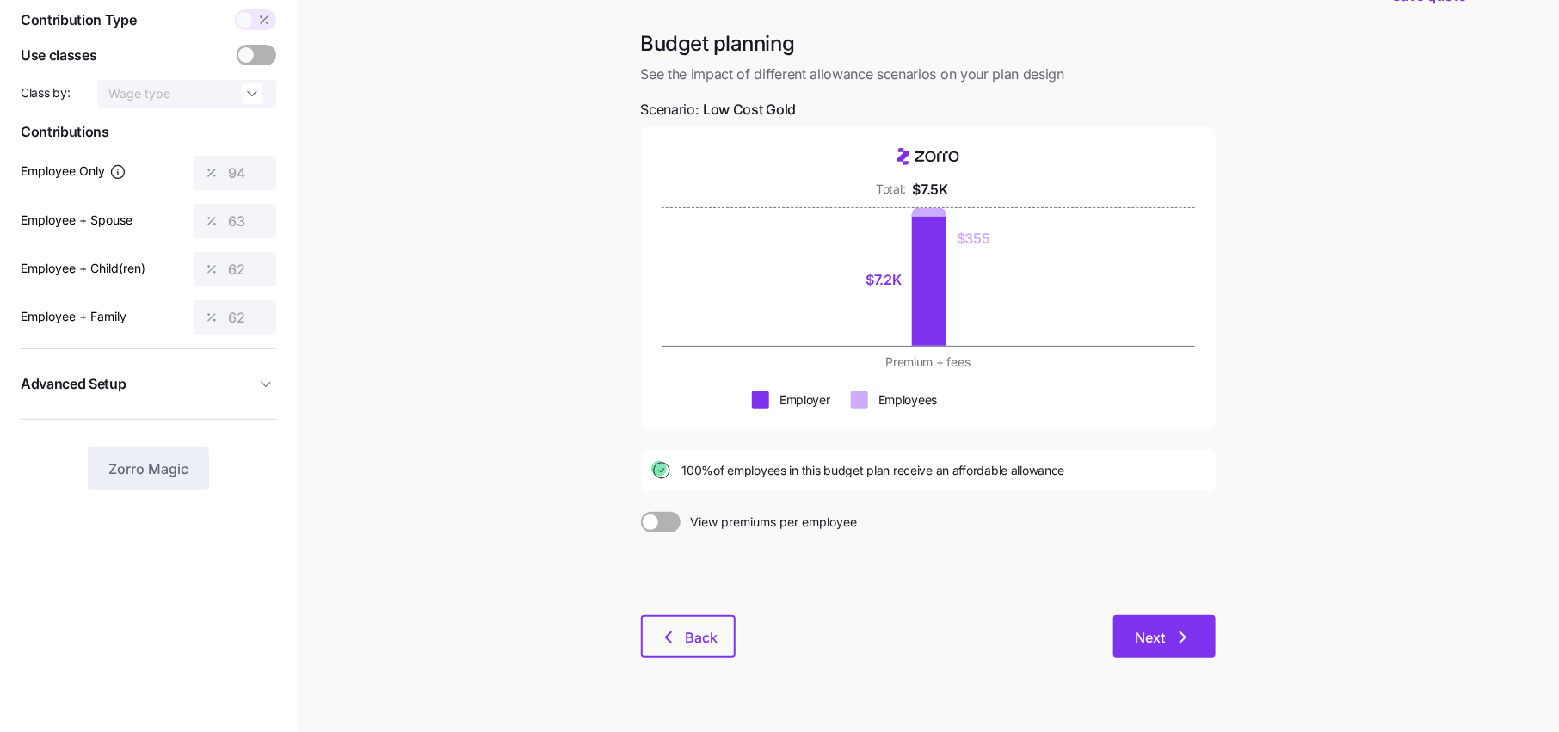
click at [1165, 640] on span "Next" at bounding box center [1151, 637] width 30 height 21
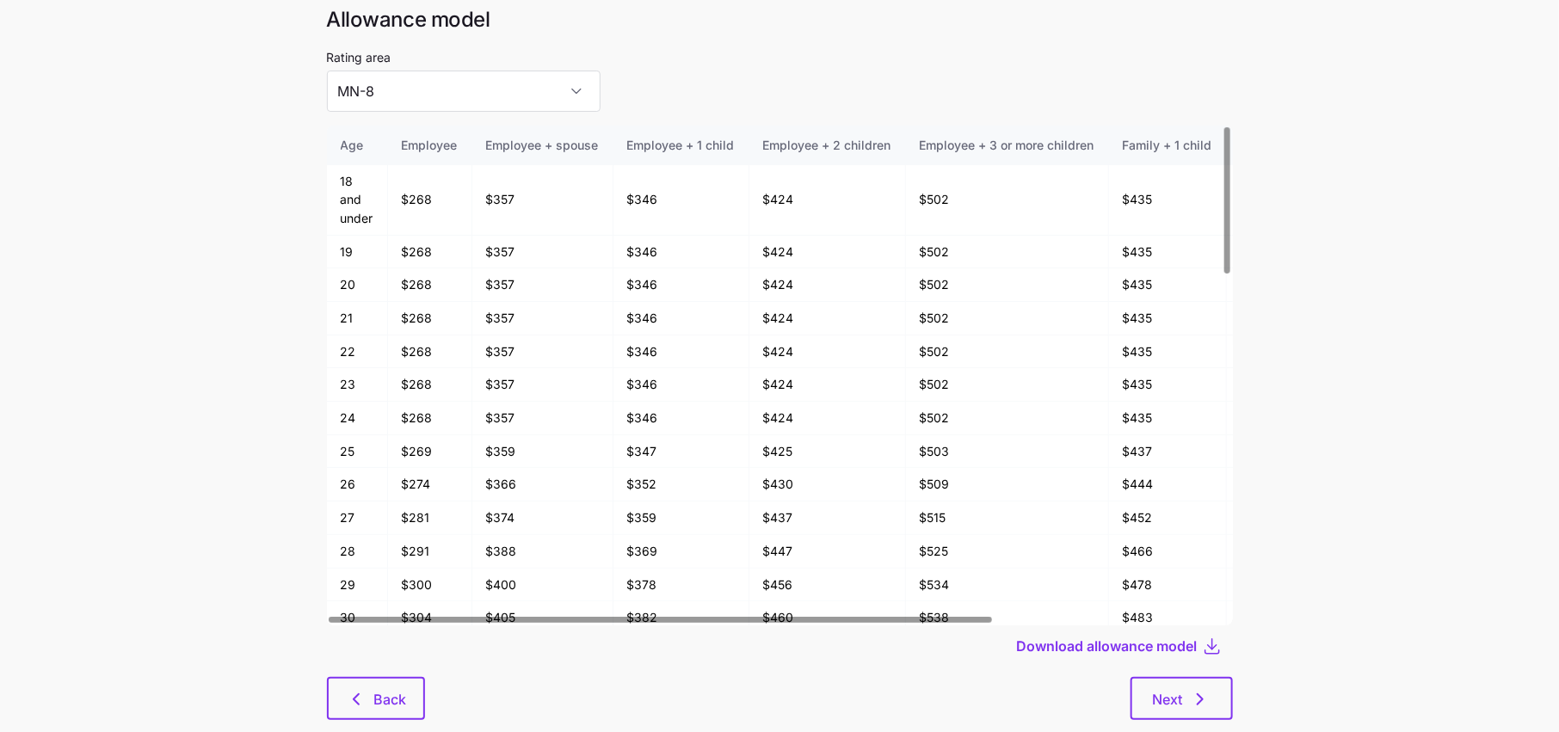
scroll to position [67, 0]
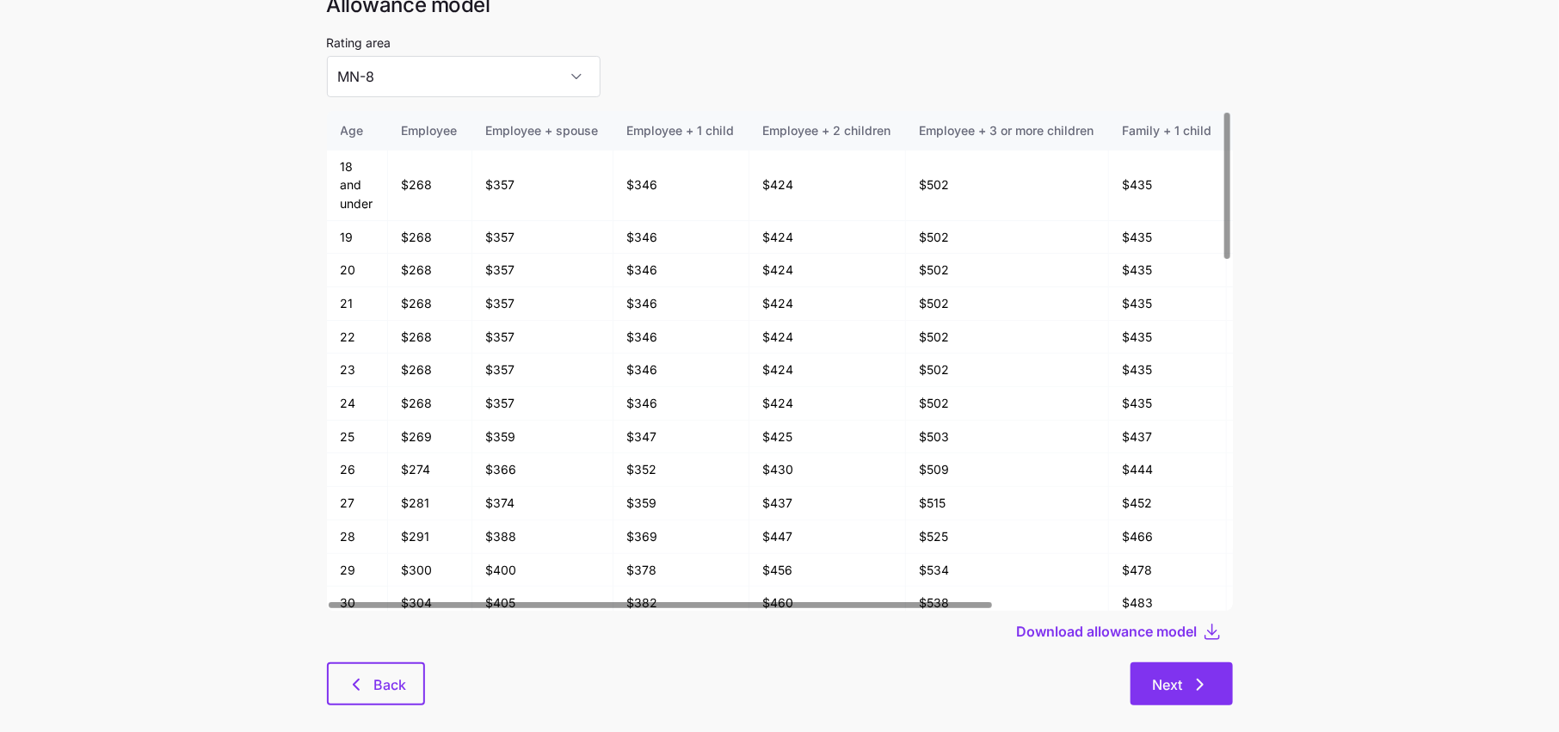
click at [1182, 689] on span "Next" at bounding box center [1168, 685] width 30 height 21
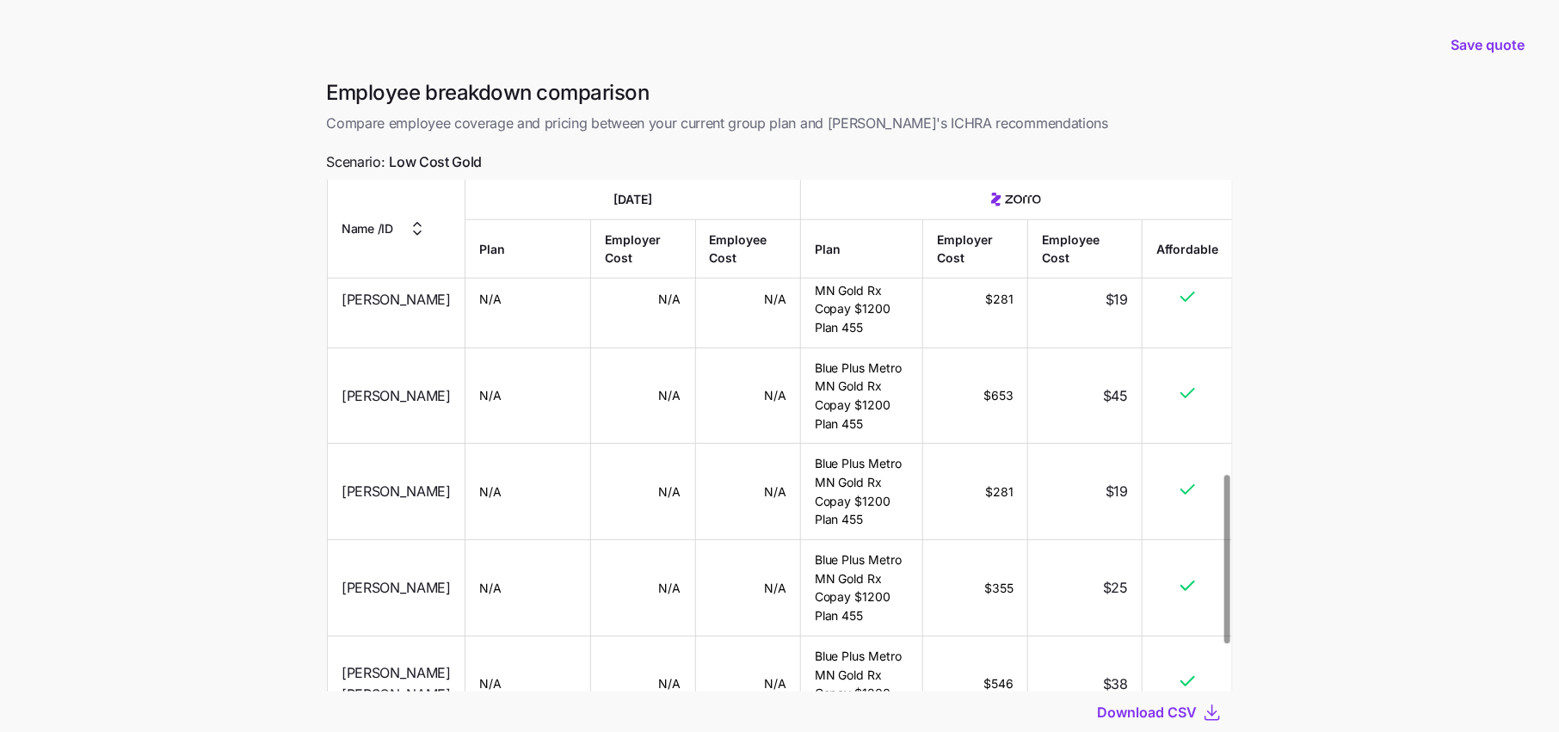
scroll to position [891, 0]
drag, startPoint x: 989, startPoint y: 491, endPoint x: 1148, endPoint y: 491, distance: 159.2
click at [1148, 491] on tr "Luis Cayambe N/A N/A N/A Blue Plus Metro MN Gold Rx Copay $1200 Plan 455 $281 $…" at bounding box center [780, 494] width 904 height 96
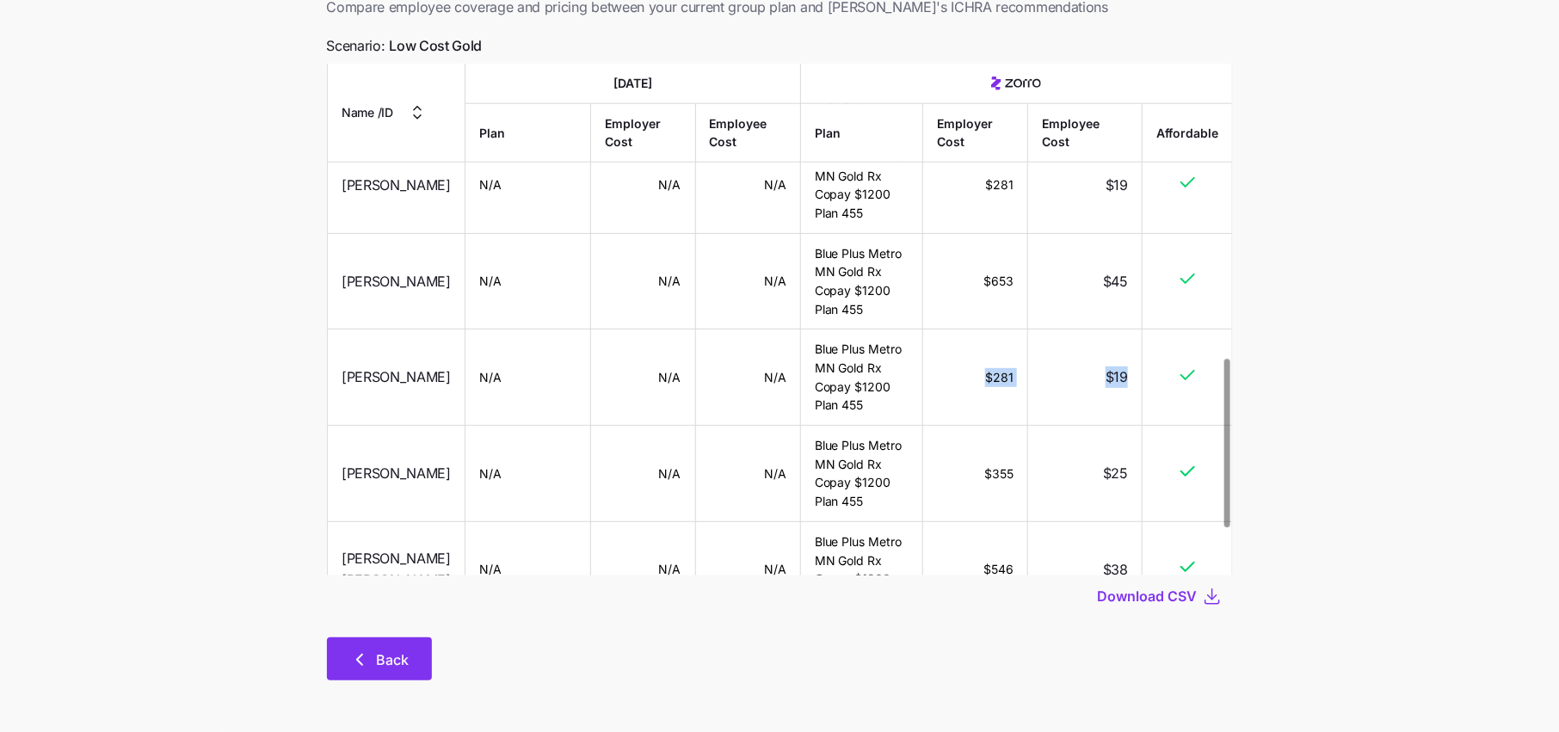
click at [379, 661] on span "Back" at bounding box center [393, 660] width 33 height 21
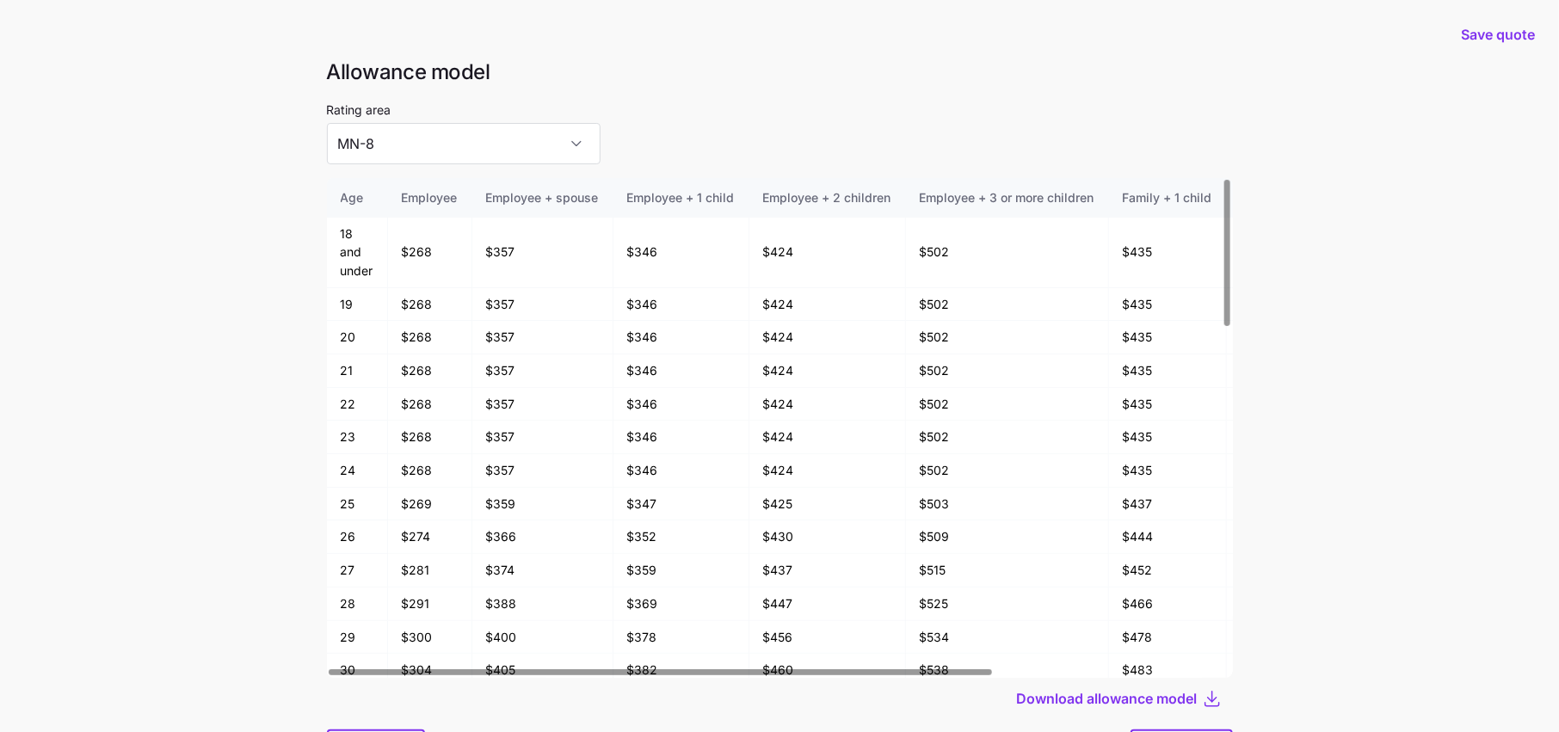
scroll to position [91, 0]
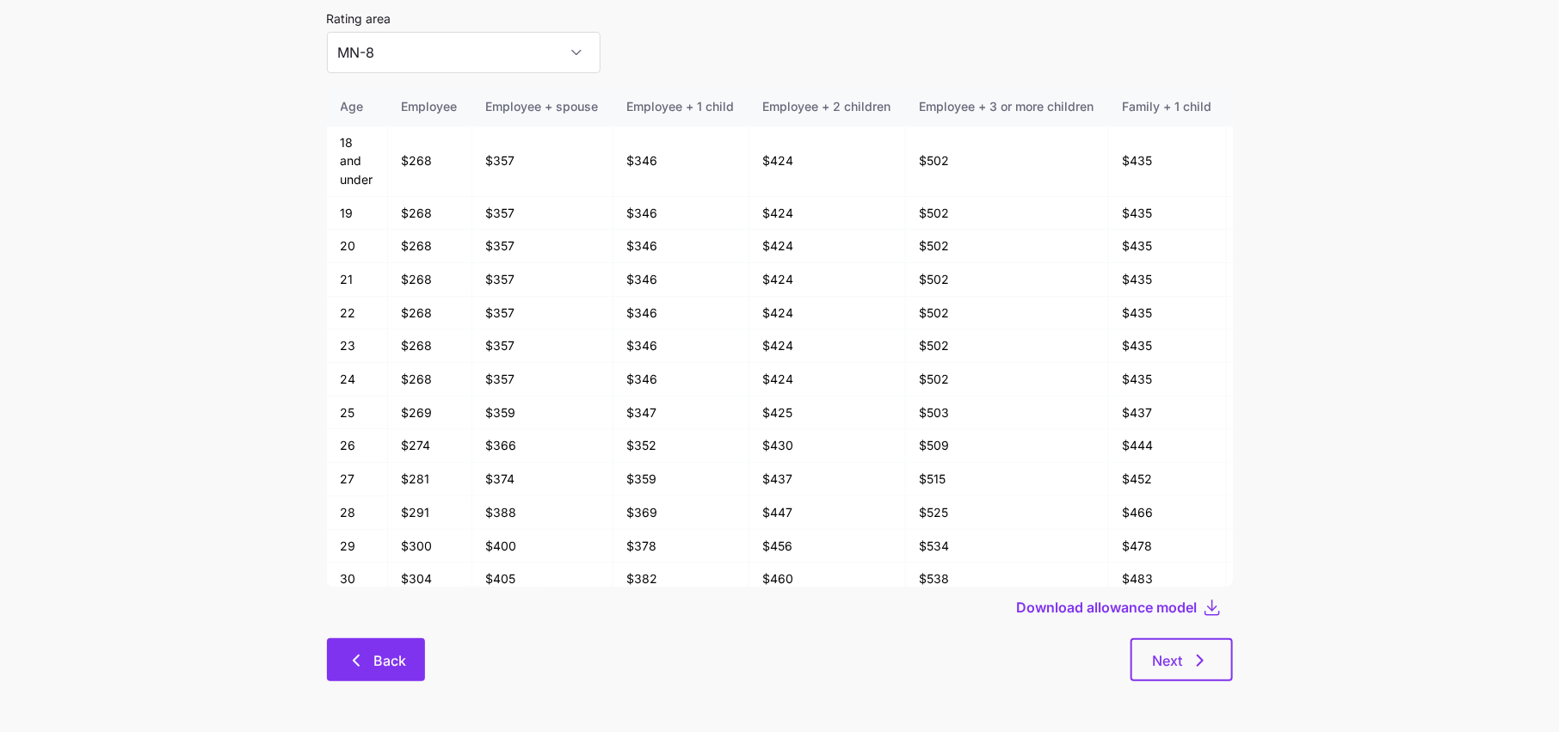
click at [381, 681] on button "Back" at bounding box center [376, 659] width 98 height 43
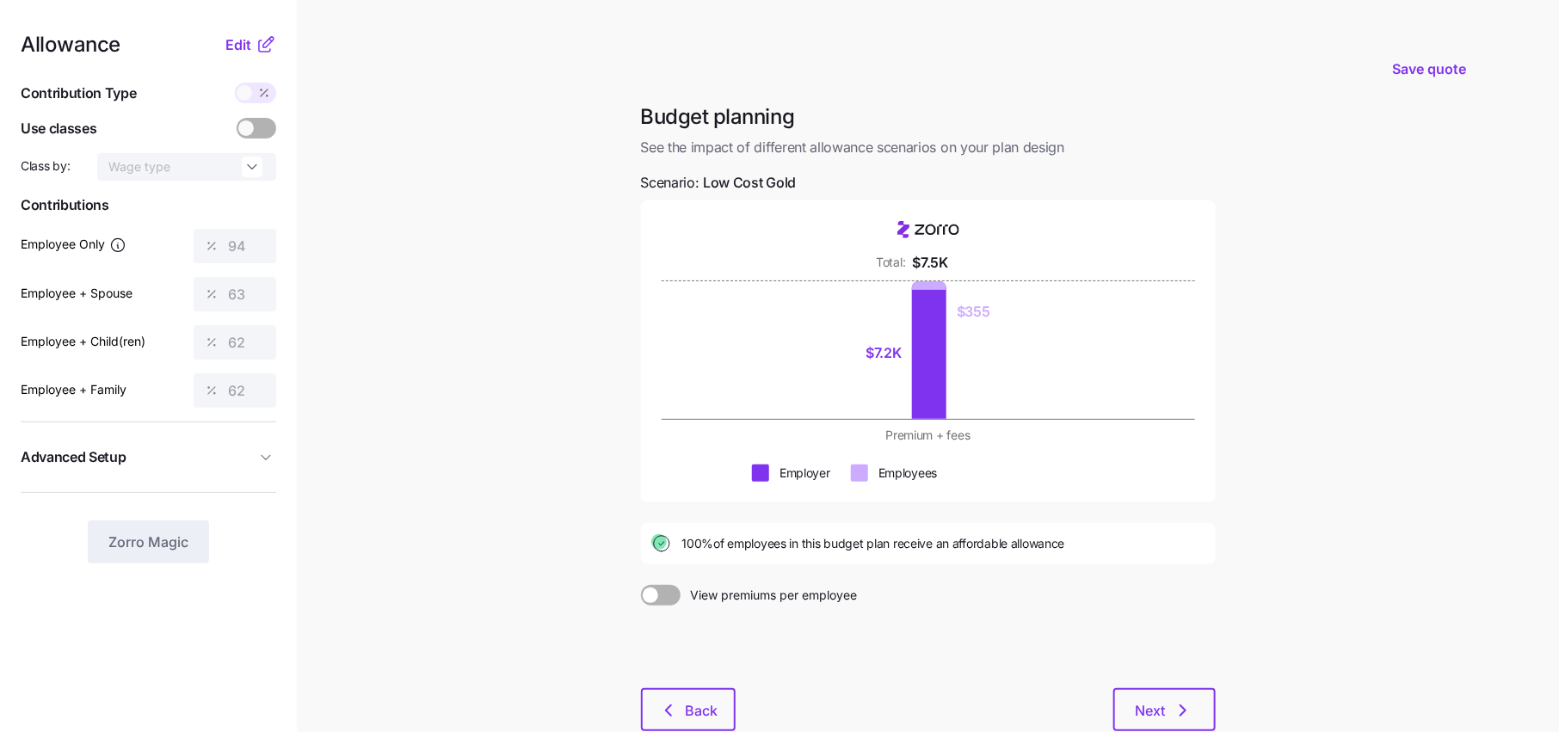
click at [385, 670] on html "Allowance Edit Contribution Type Use classes Class by: Wage type Contributions …" at bounding box center [779, 421] width 1559 height 842
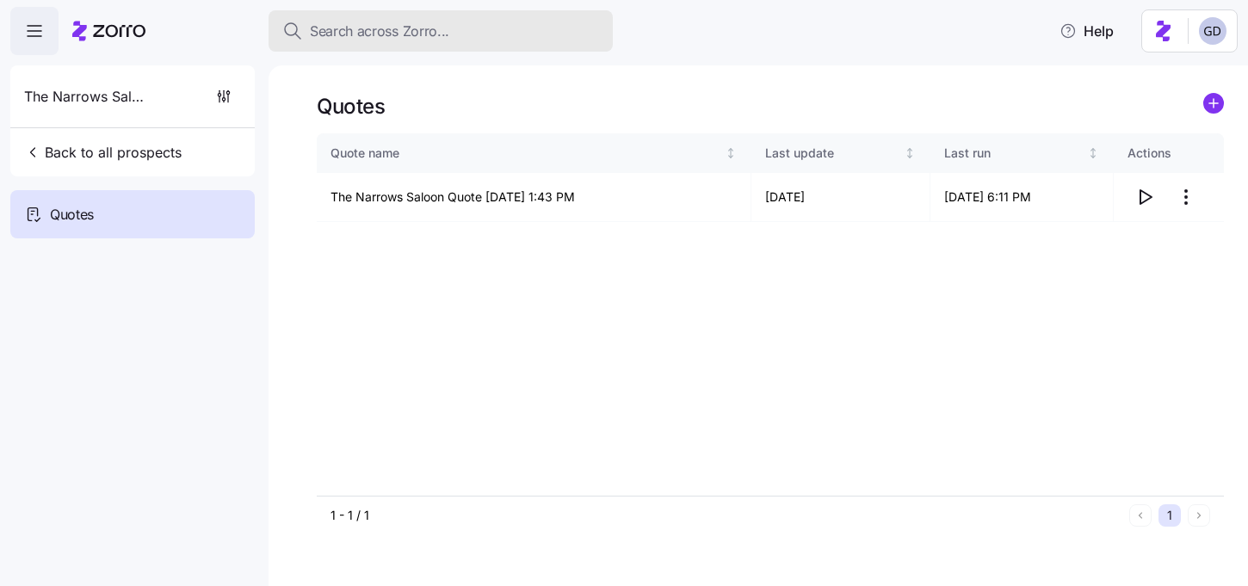
click at [424, 40] on span "Search across Zorro..." at bounding box center [379, 32] width 139 height 22
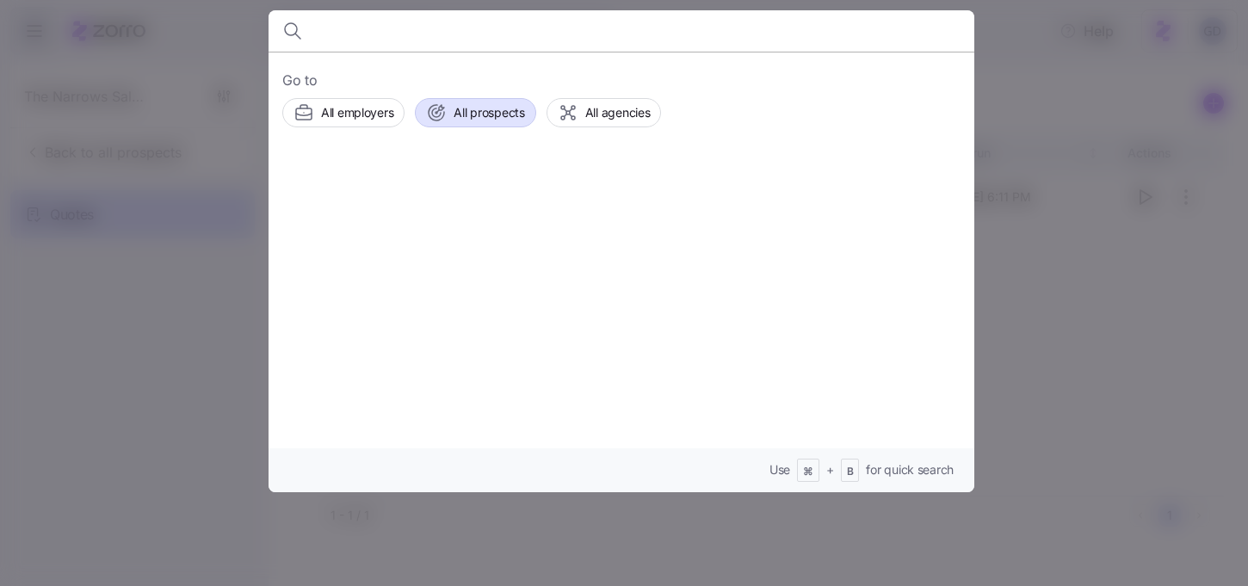
click at [471, 120] on span "All prospects" at bounding box center [488, 112] width 71 height 17
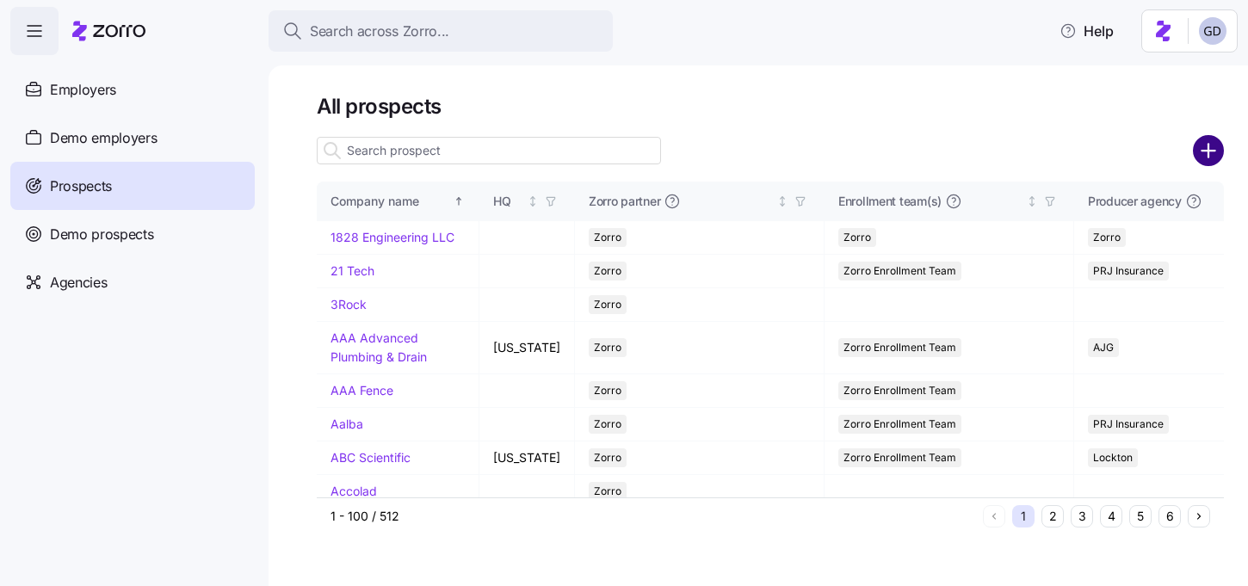
click at [1206, 157] on circle "add icon" at bounding box center [1208, 151] width 28 height 28
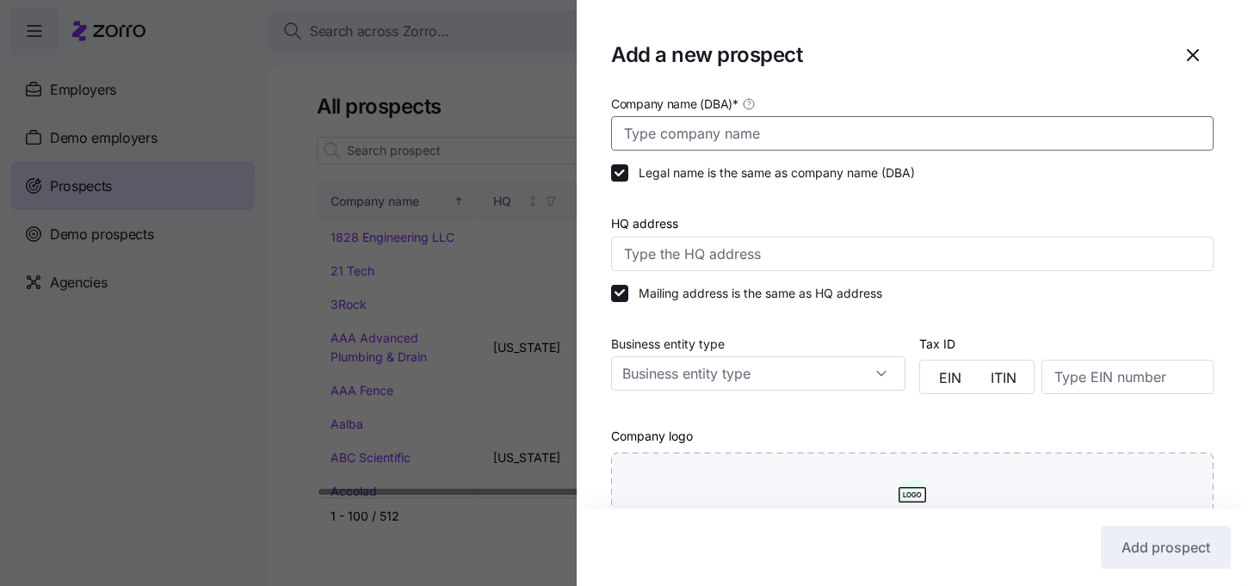
click at [718, 130] on input "Company name (DBA) *" at bounding box center [912, 133] width 602 height 34
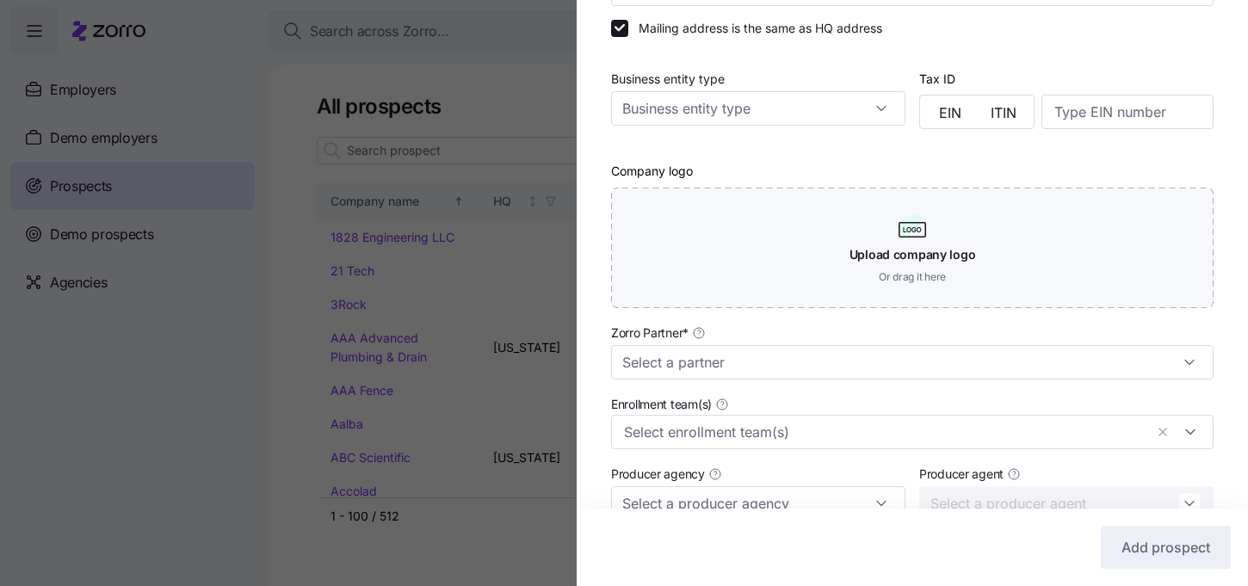
scroll to position [276, 0]
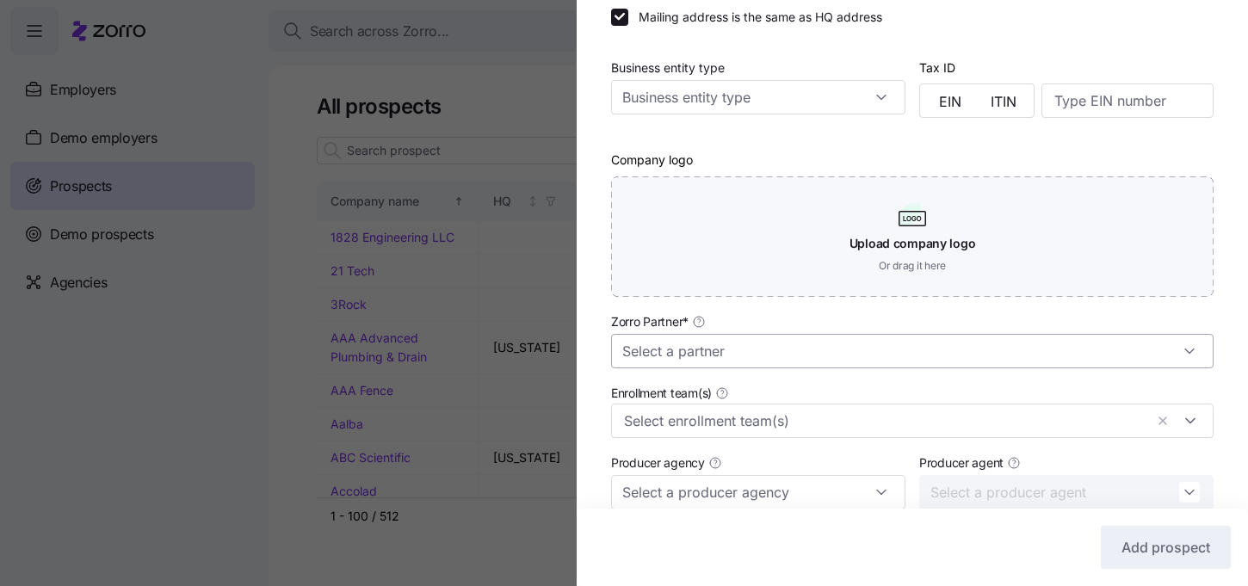
type input "[PERSON_NAME]"
click at [835, 349] on input "Zorro Partner *" at bounding box center [912, 351] width 602 height 34
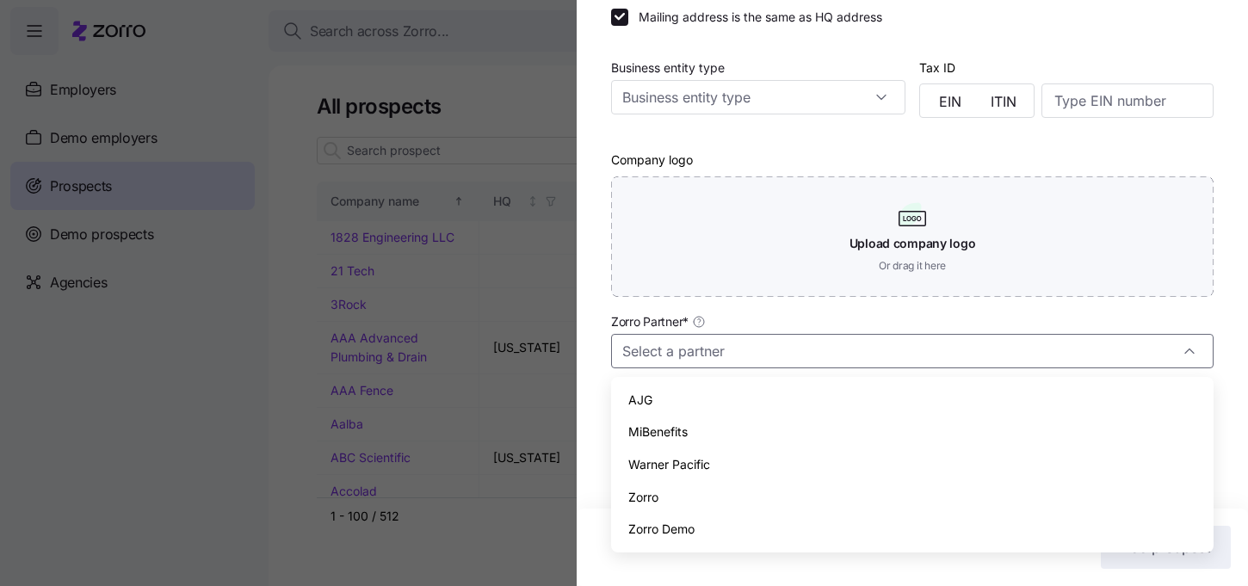
click at [651, 401] on span "AJG" at bounding box center [640, 400] width 24 height 19
type input "AJG"
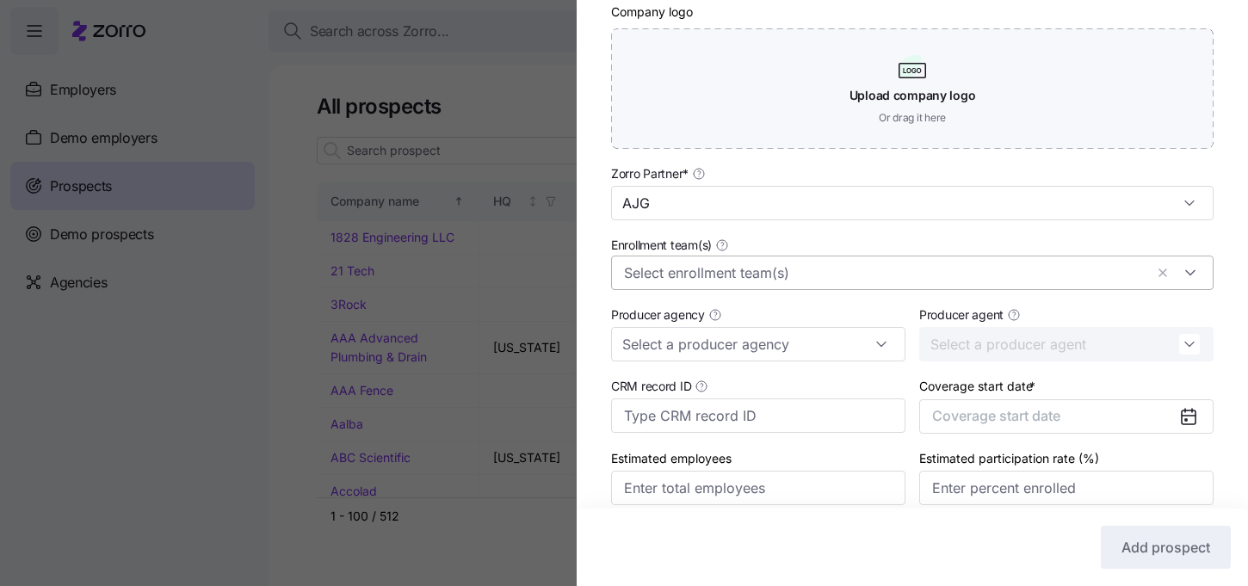
scroll to position [425, 0]
click at [780, 280] on input "Enrollment team(s)" at bounding box center [884, 272] width 520 height 22
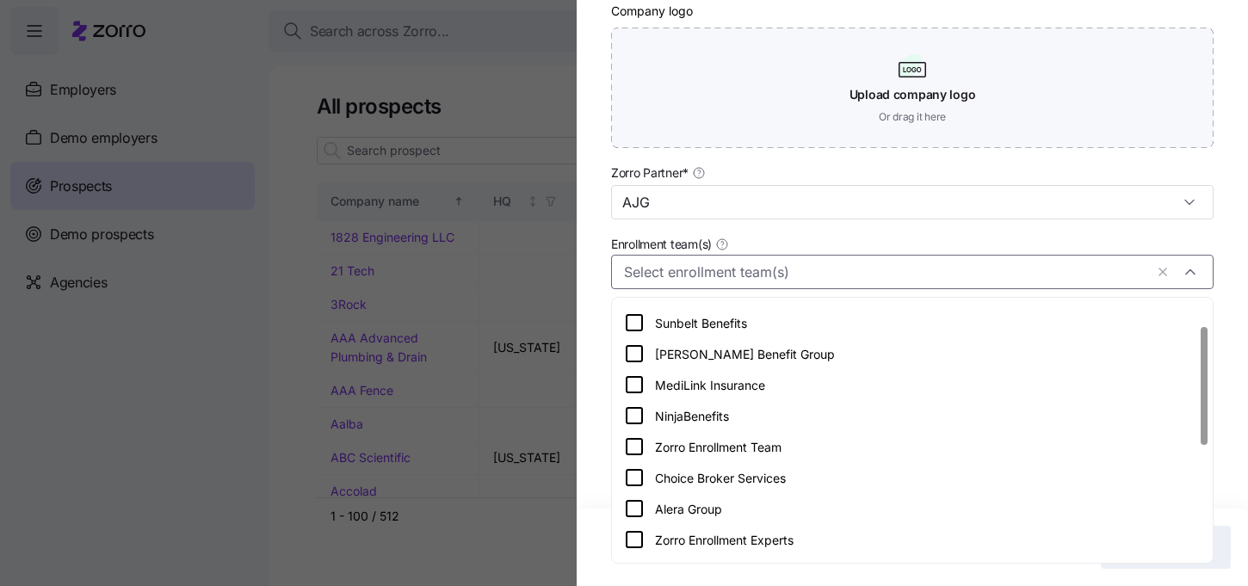
scroll to position [51, 0]
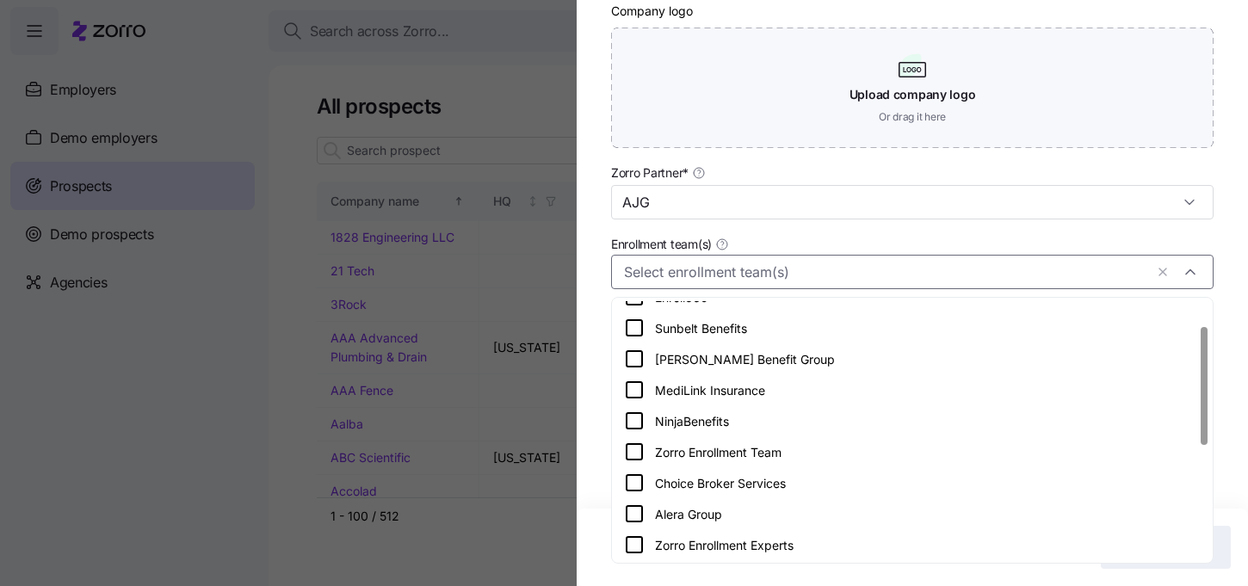
click at [632, 454] on icon at bounding box center [634, 451] width 21 height 21
click at [596, 362] on div "Company name (DBA) * [PERSON_NAME] Legal name is the same as company name (DBA)…" at bounding box center [912, 103] width 671 height 871
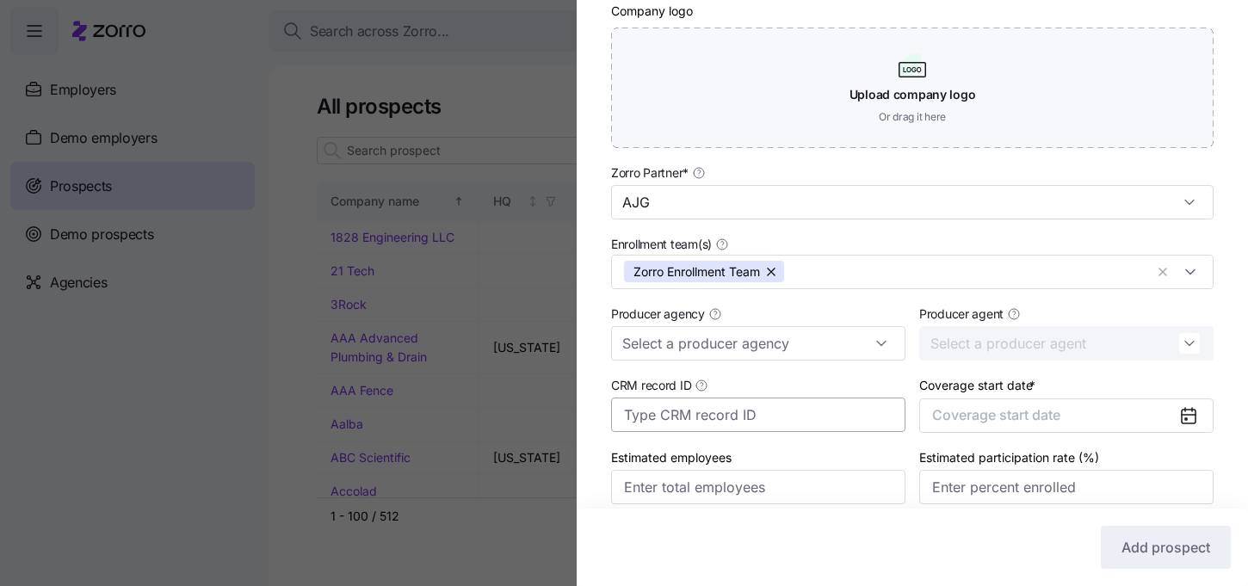
scroll to position [499, 0]
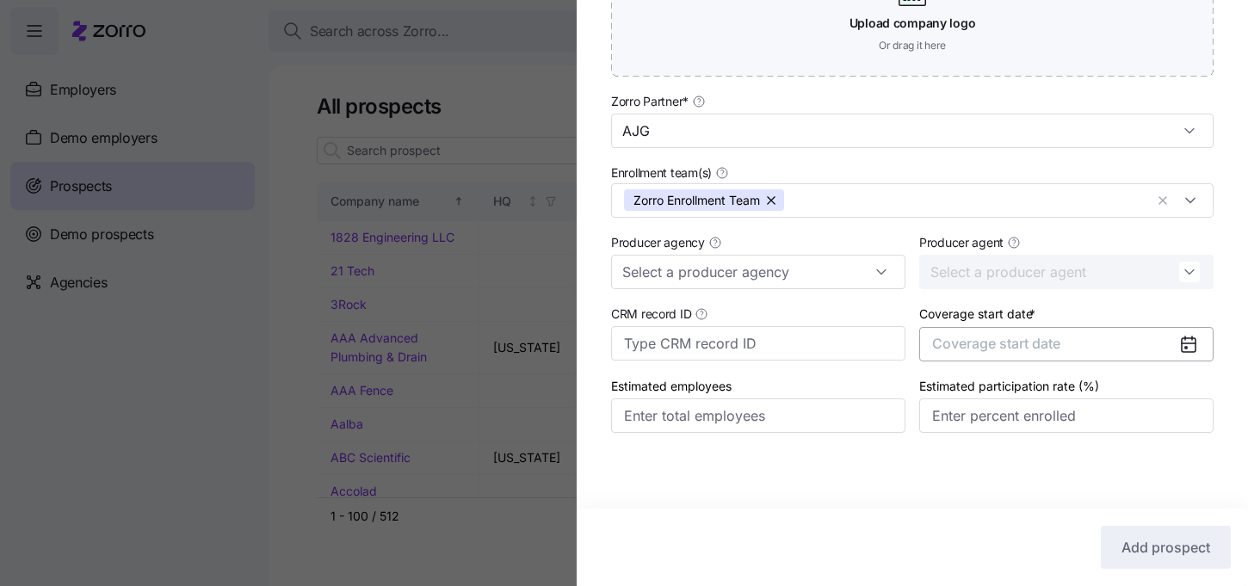
click at [1120, 338] on button "Coverage start date" at bounding box center [1066, 344] width 294 height 34
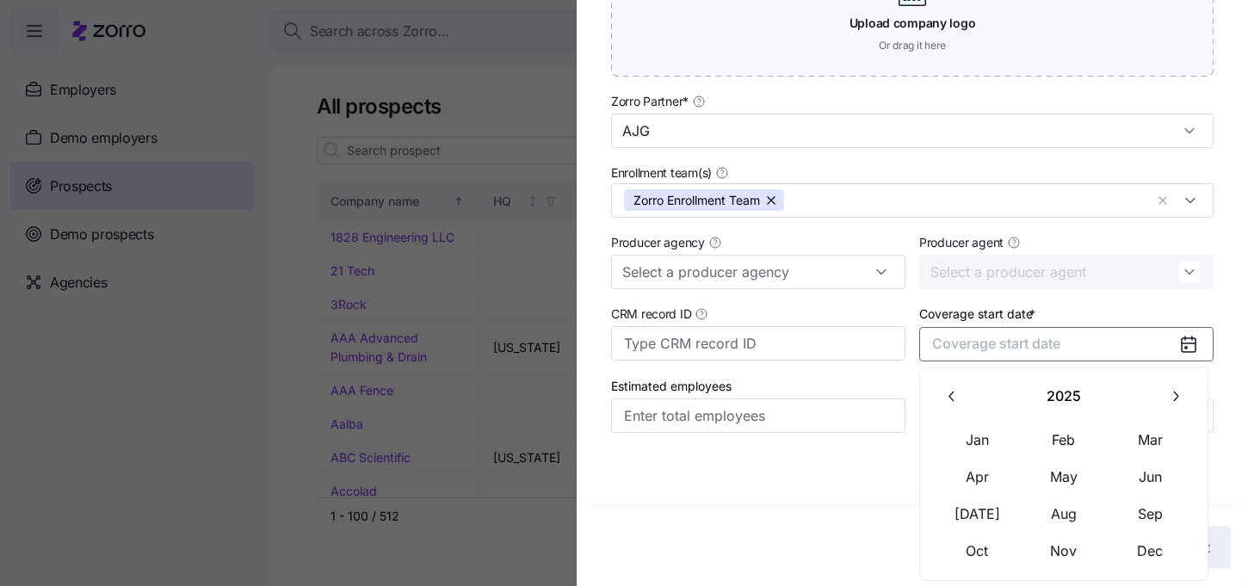
click at [1171, 401] on icon "button" at bounding box center [1175, 396] width 16 height 16
click at [971, 429] on button "Jan" at bounding box center [977, 440] width 86 height 36
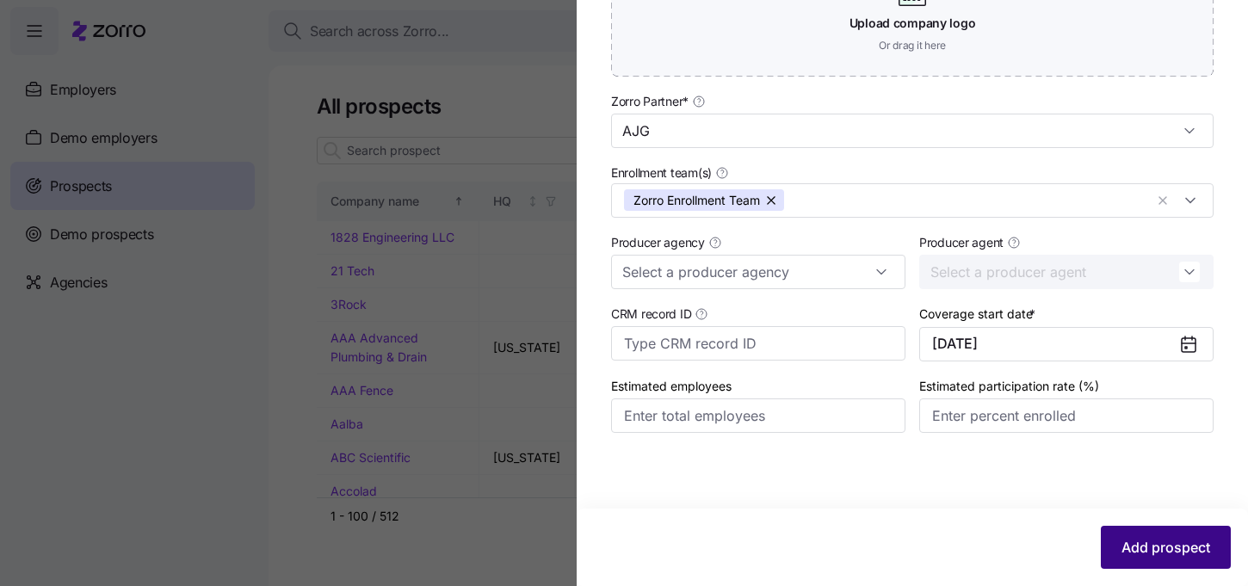
click at [1149, 540] on span "Add prospect" at bounding box center [1165, 547] width 89 height 21
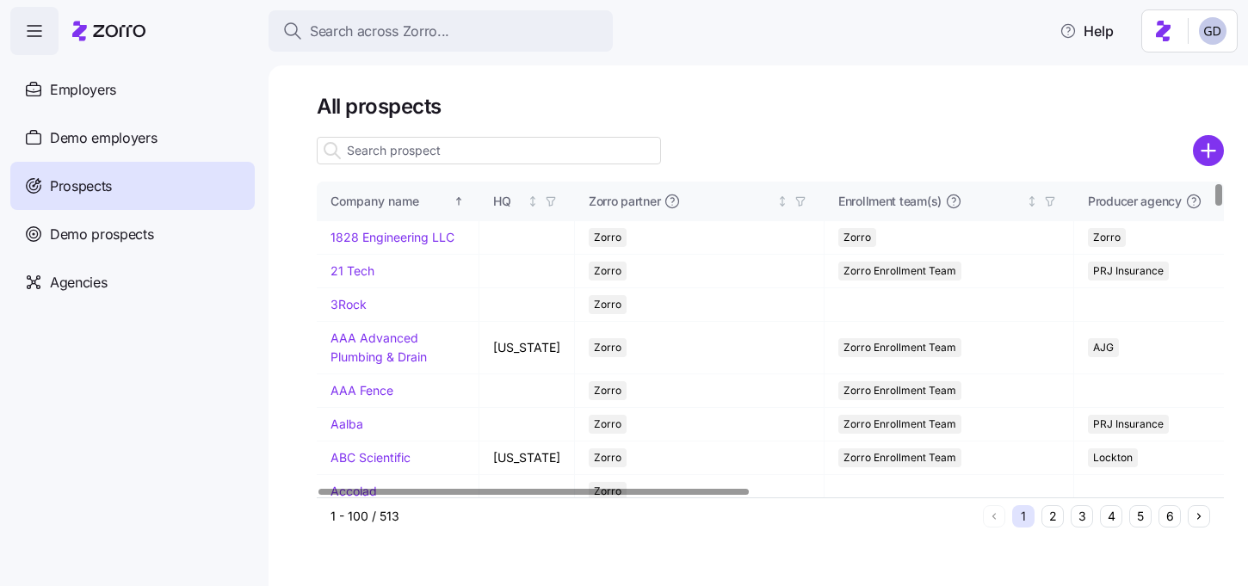
click at [448, 149] on input at bounding box center [489, 151] width 344 height 28
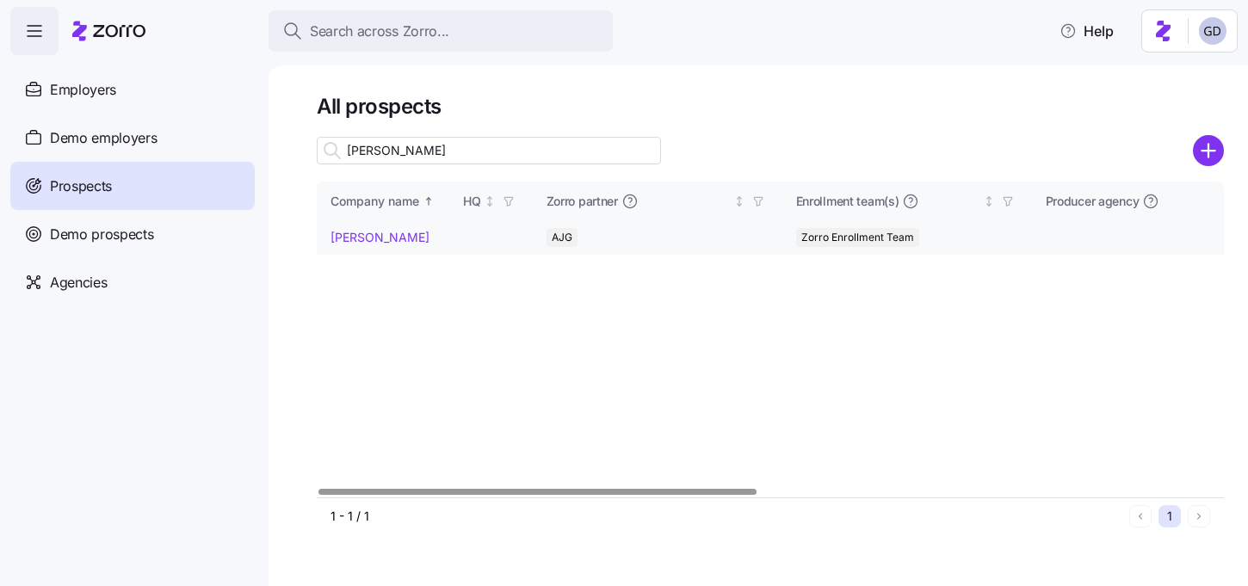
type input "[PERSON_NAME]"
click at [399, 238] on link "[PERSON_NAME]" at bounding box center [379, 237] width 99 height 15
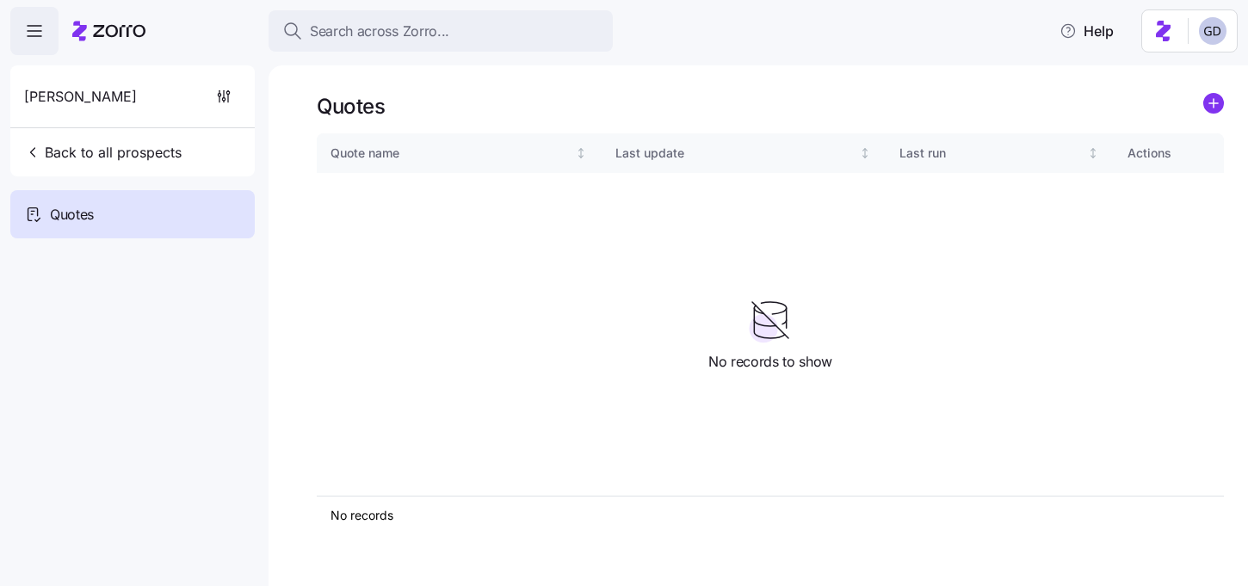
click at [1208, 114] on link at bounding box center [1213, 106] width 21 height 27
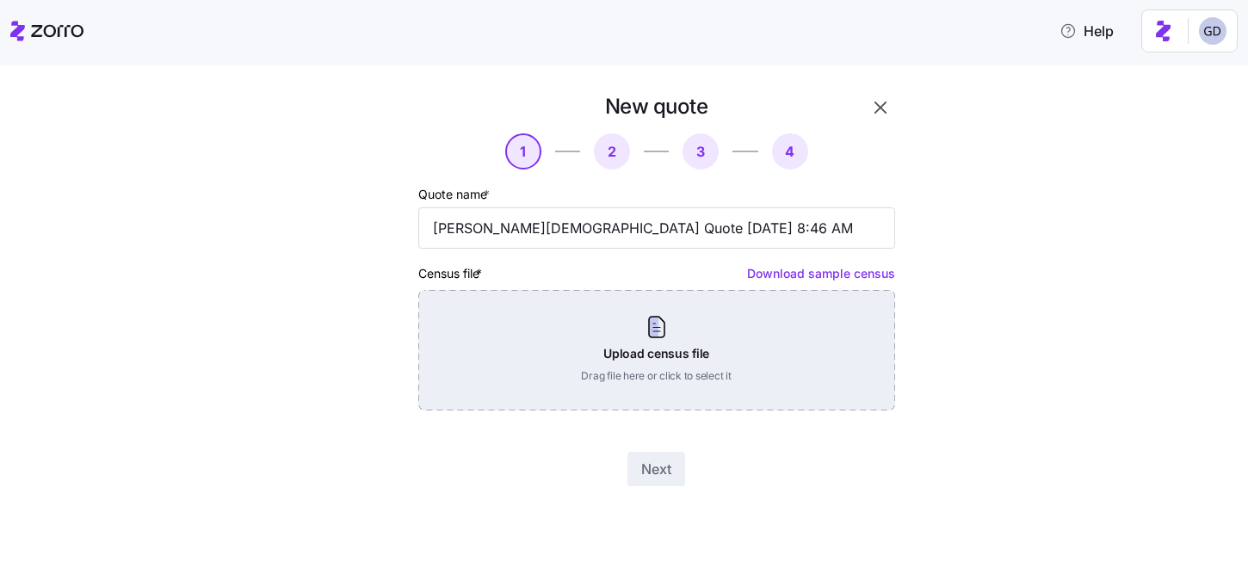
click at [646, 373] on div "Upload census file Drag file here or click to select it" at bounding box center [656, 350] width 477 height 120
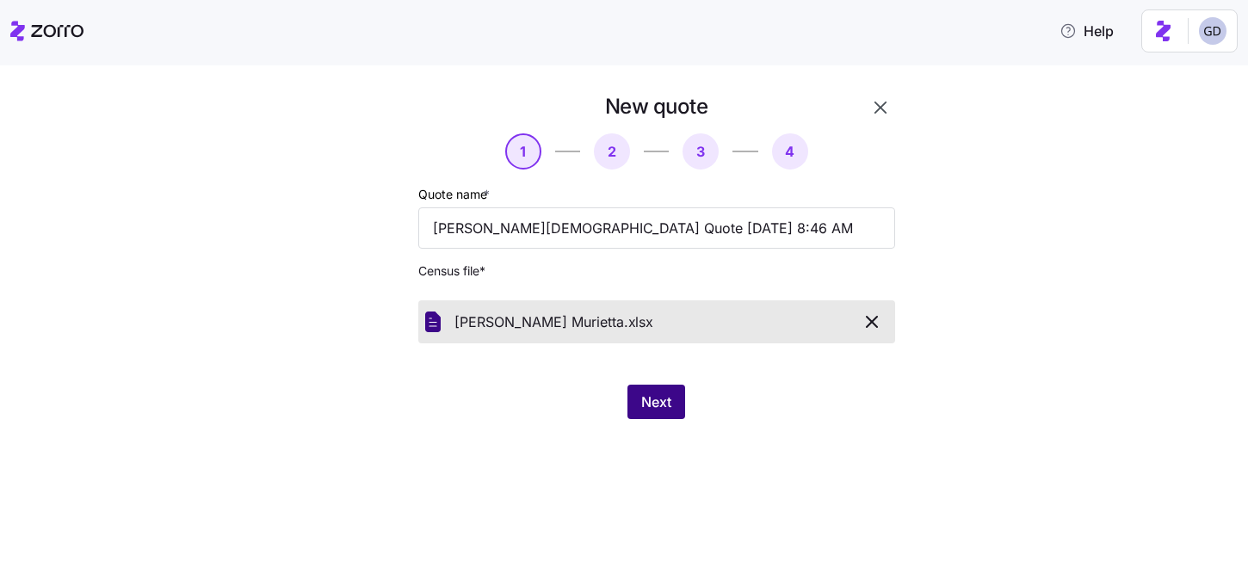
click at [653, 411] on span "Next" at bounding box center [656, 402] width 30 height 21
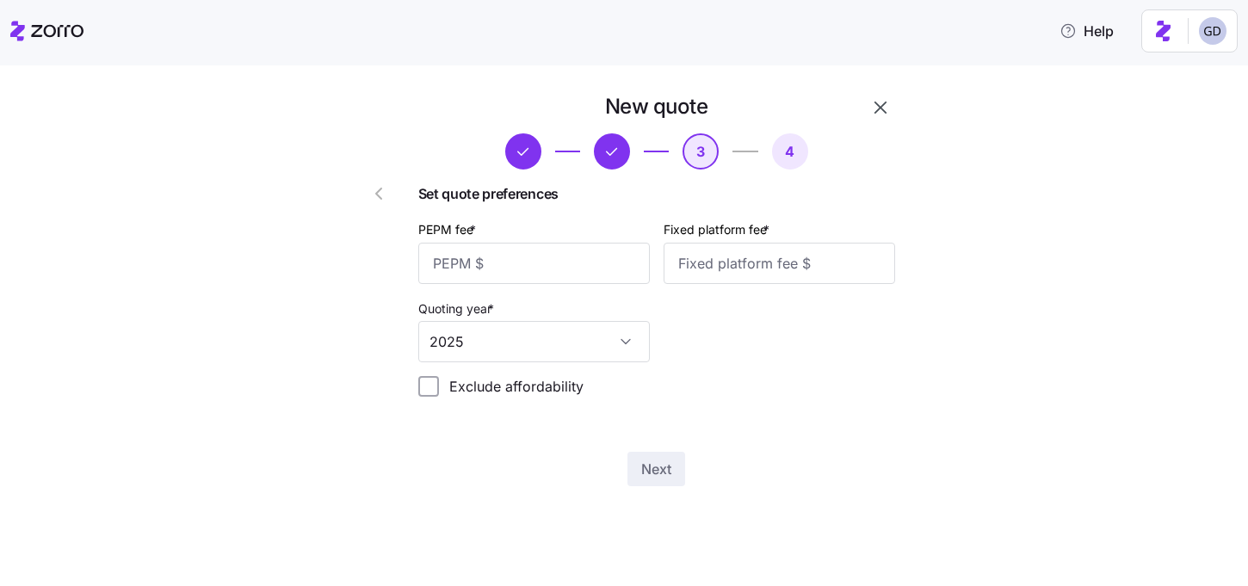
click at [444, 241] on div "PEPM fee *" at bounding box center [533, 251] width 231 height 65
click at [450, 268] on input "PEPM fee *" at bounding box center [533, 263] width 231 height 41
type input "50"
click at [772, 247] on input "Fixed platform fee *" at bounding box center [778, 263] width 231 height 41
type input "100"
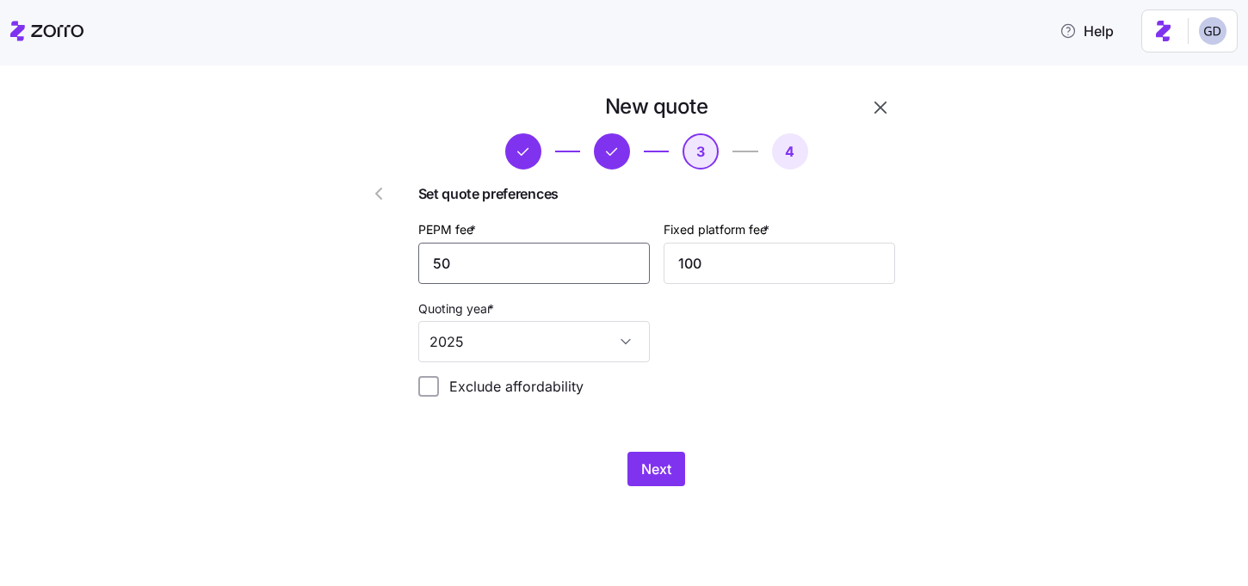
drag, startPoint x: 517, startPoint y: 267, endPoint x: 391, endPoint y: 267, distance: 126.5
click at [391, 267] on div "New quote 3 4 Set quote preferences PEPM fee * 50 Fixed platform fee * 100 Quot…" at bounding box center [607, 289] width 589 height 407
type input "60"
click at [664, 472] on span "Next" at bounding box center [656, 469] width 30 height 21
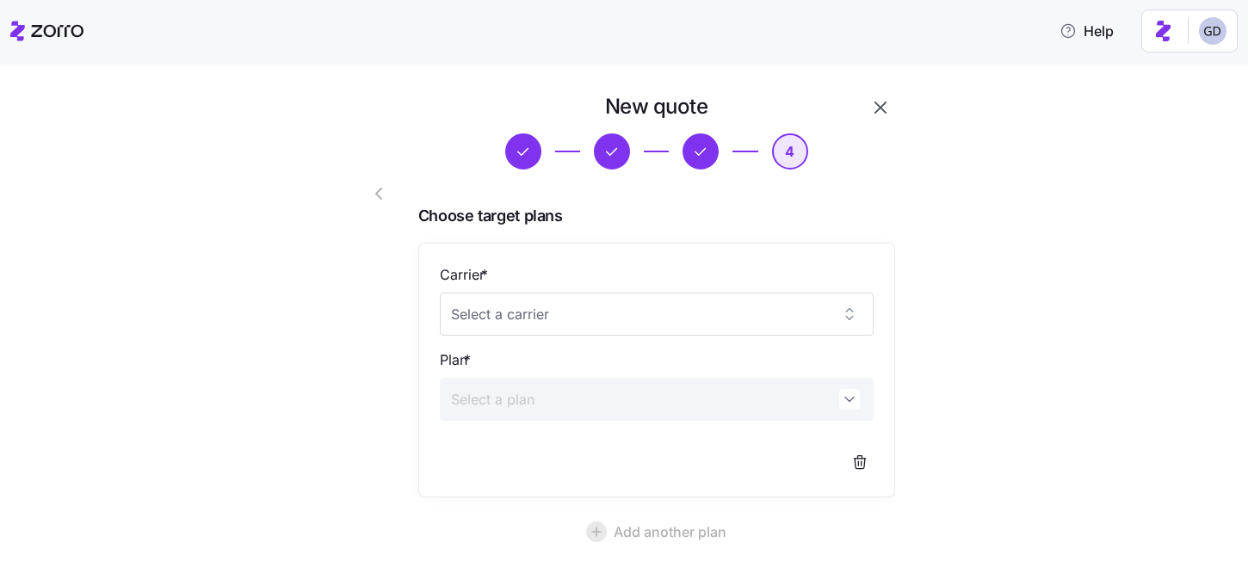
scroll to position [155, 0]
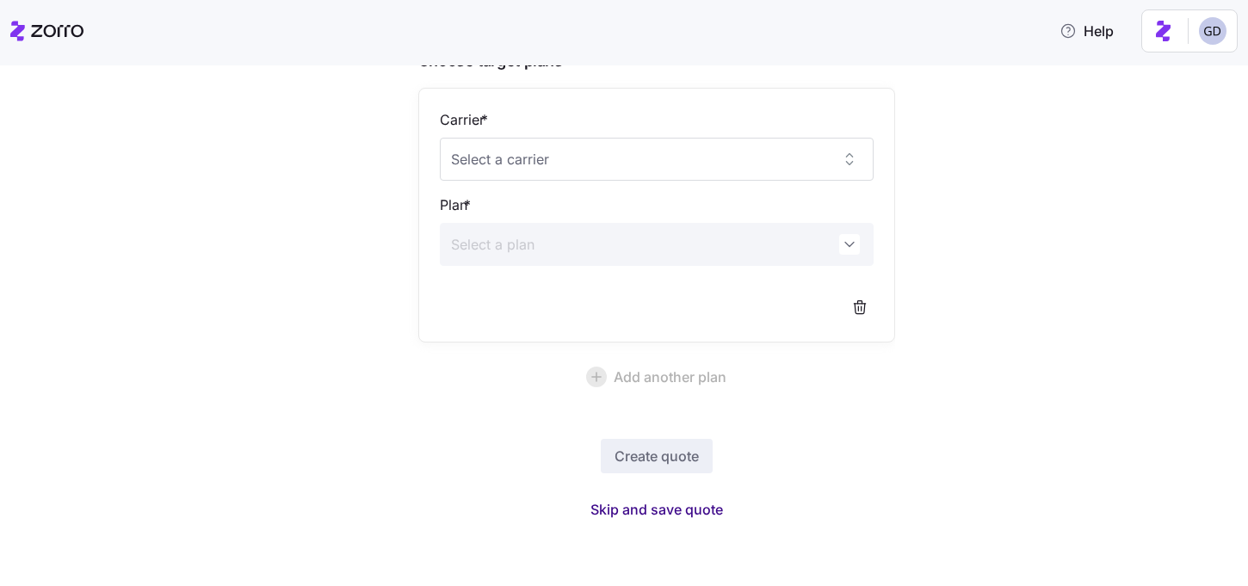
click at [634, 515] on span "Skip and save quote" at bounding box center [656, 509] width 133 height 21
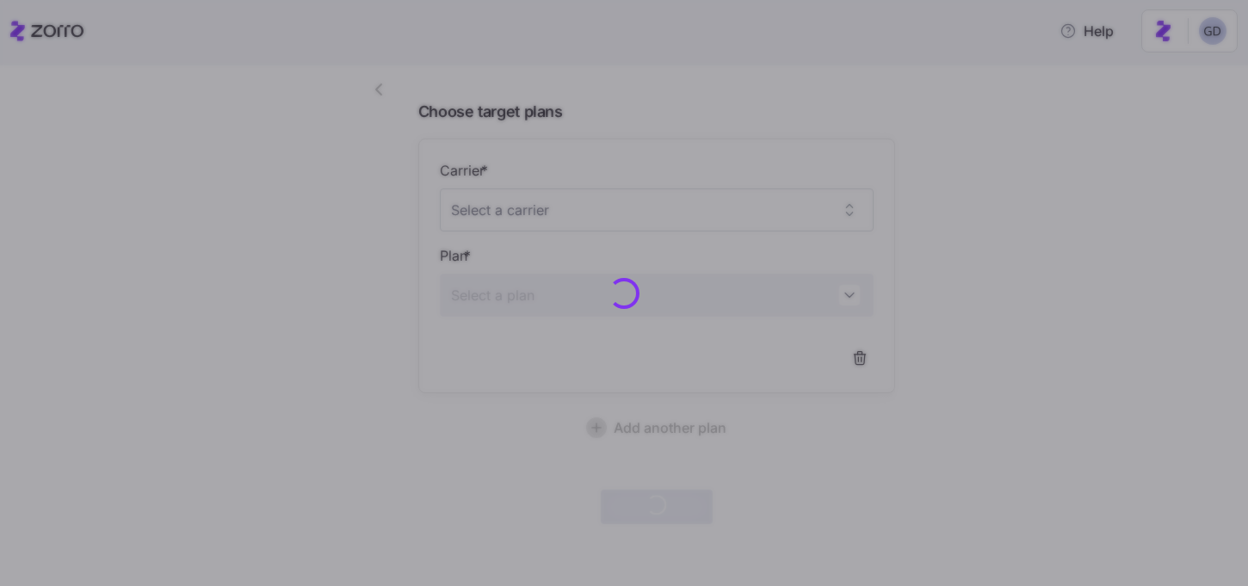
scroll to position [103, 0]
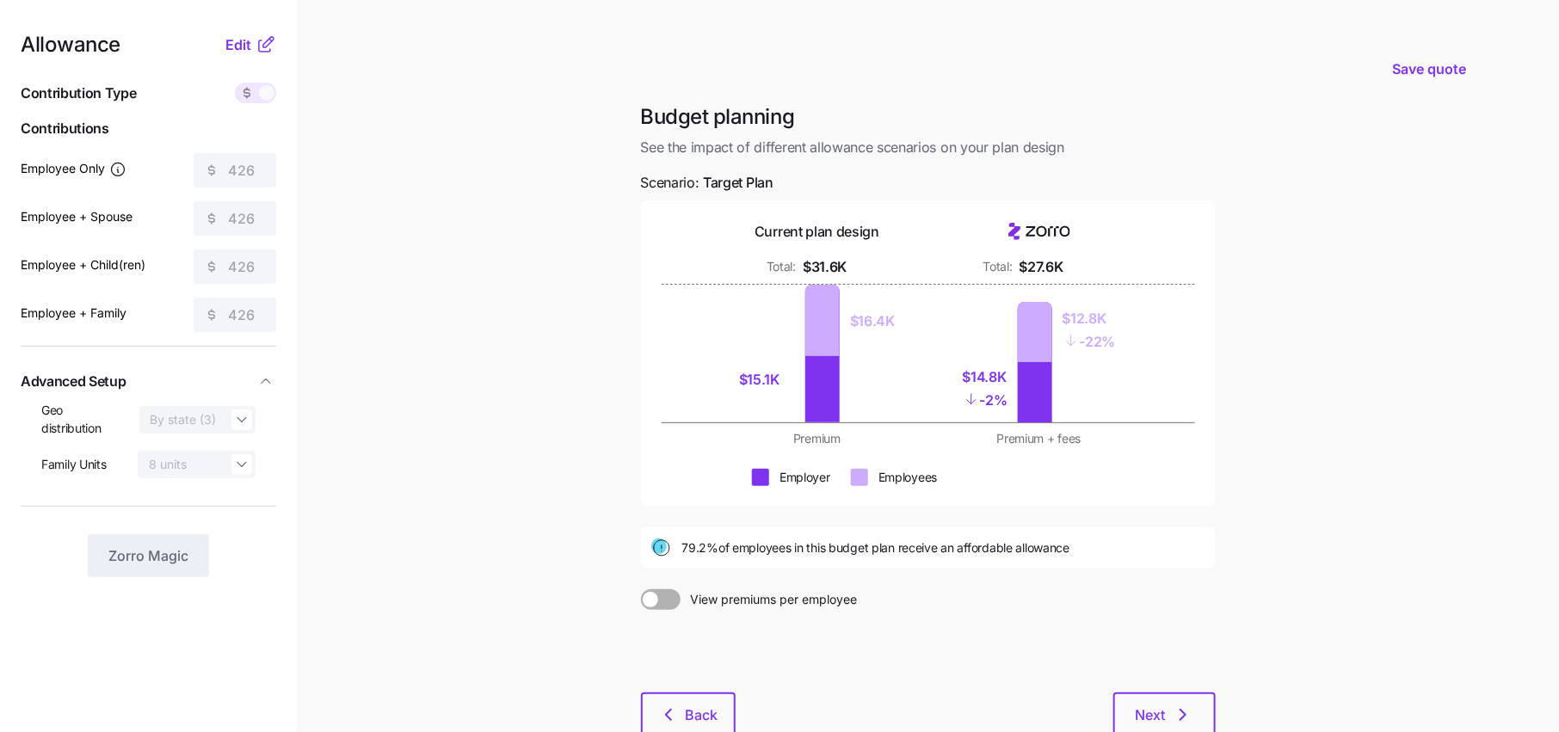
scroll to position [2, 0]
